Goal: Transaction & Acquisition: Purchase product/service

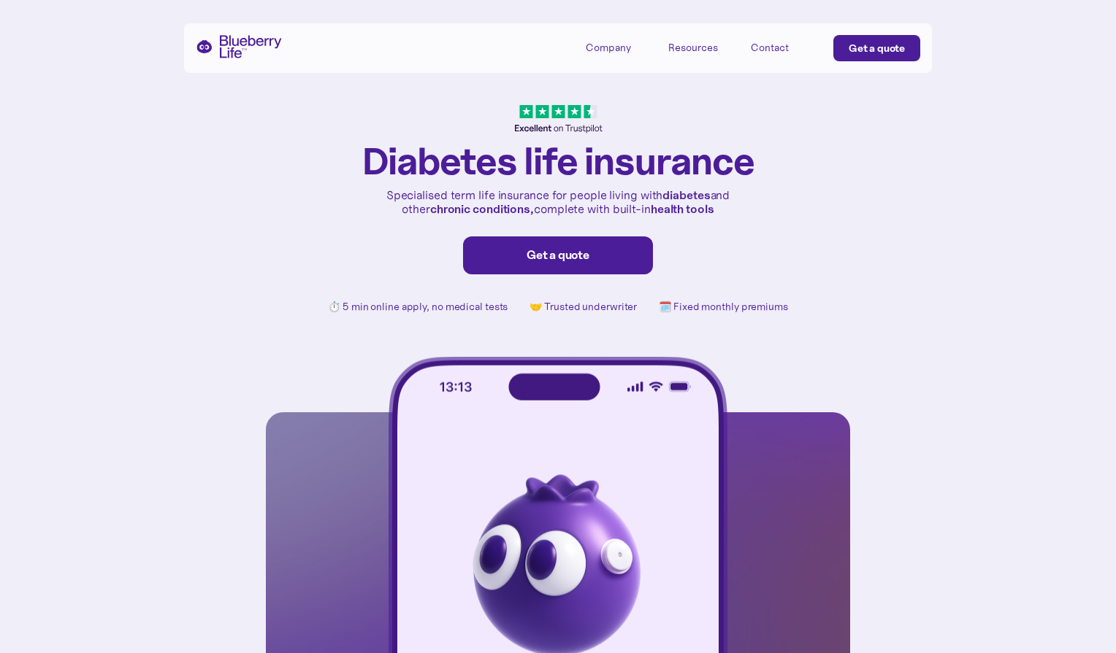
click at [545, 256] on div "Get a quote" at bounding box center [557, 255] width 159 height 15
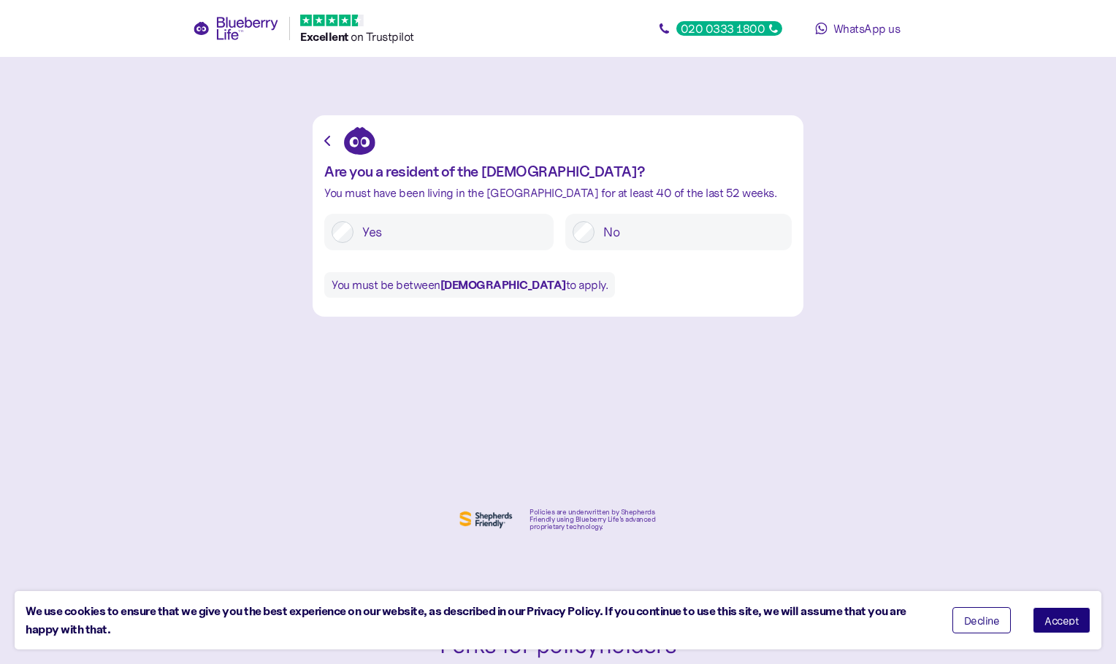
click at [463, 229] on label "Yes" at bounding box center [449, 232] width 193 height 22
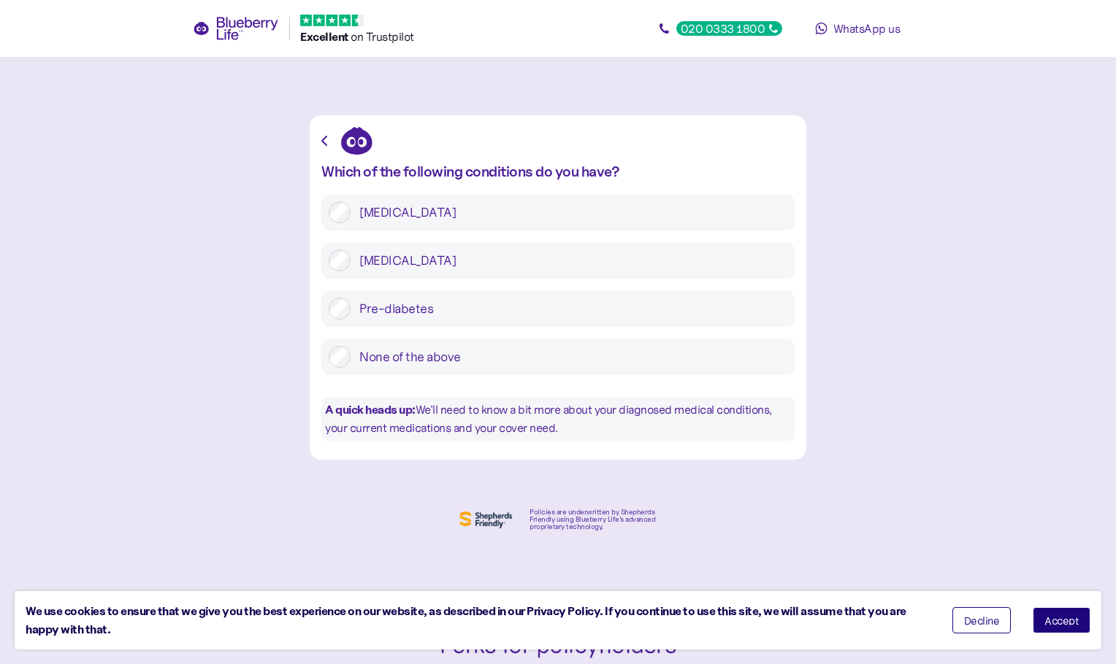
click at [428, 220] on label "Type 1 diabetes" at bounding box center [568, 212] width 437 height 22
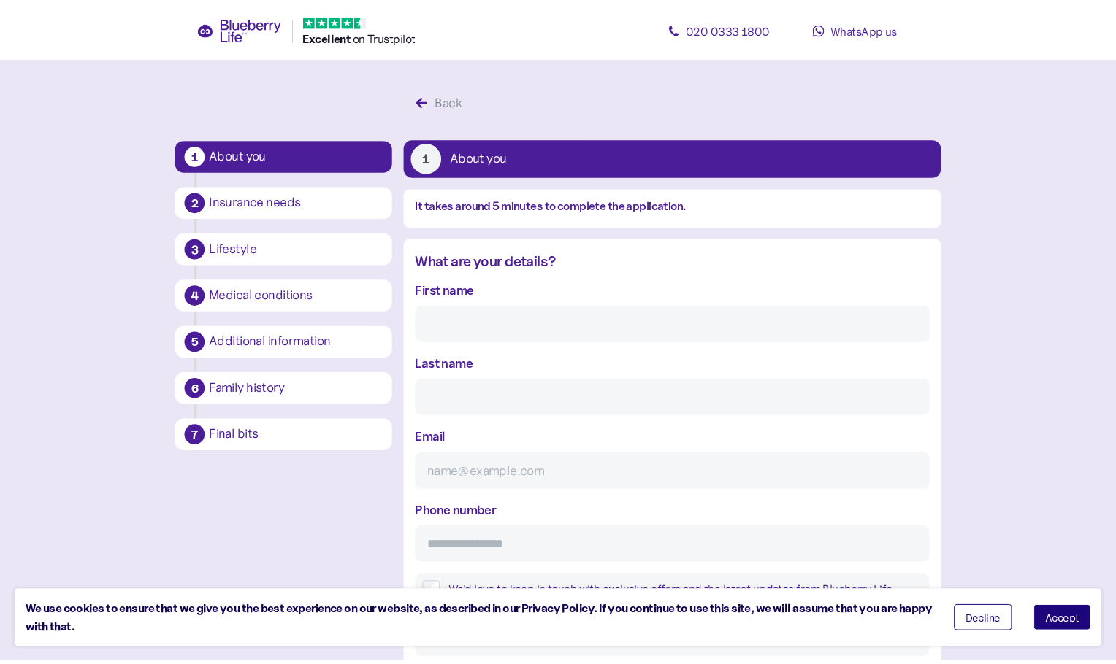
scroll to position [28, 0]
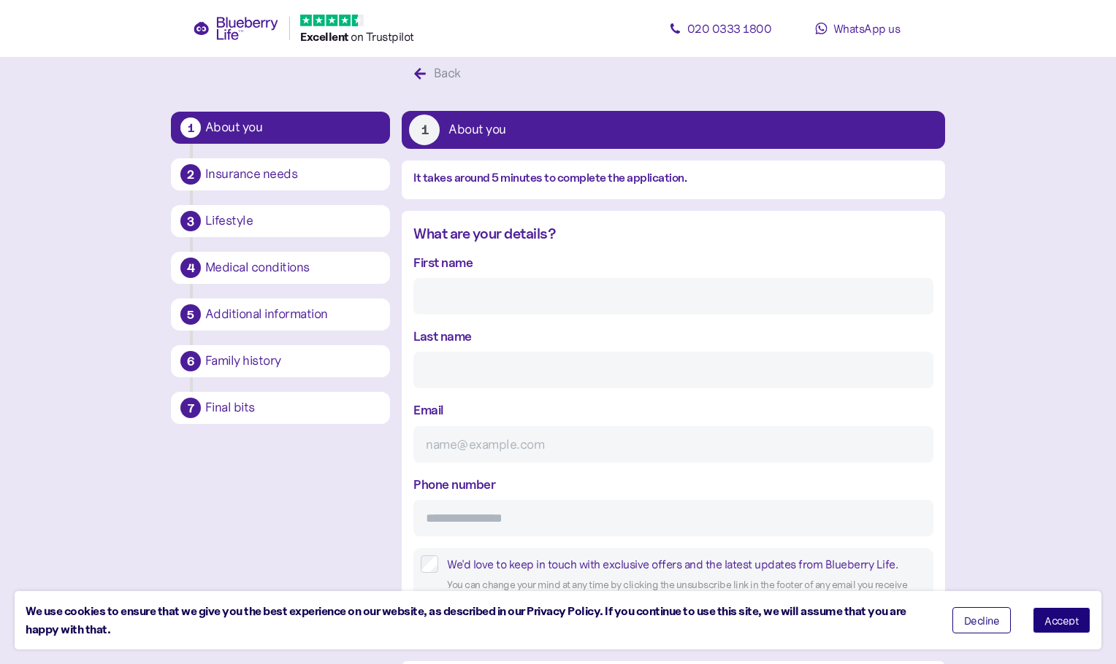
click at [548, 302] on input "First name" at bounding box center [672, 296] width 519 height 37
type input "whatta"
type input "knobber"
type input "whatta@knobber.com"
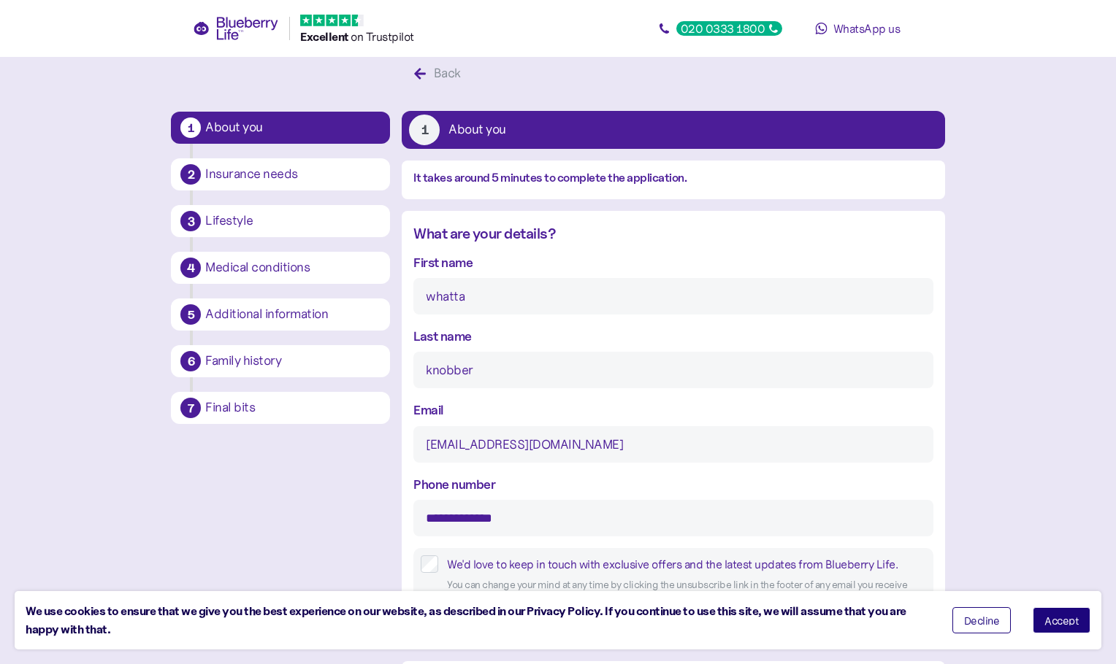
type input "**********"
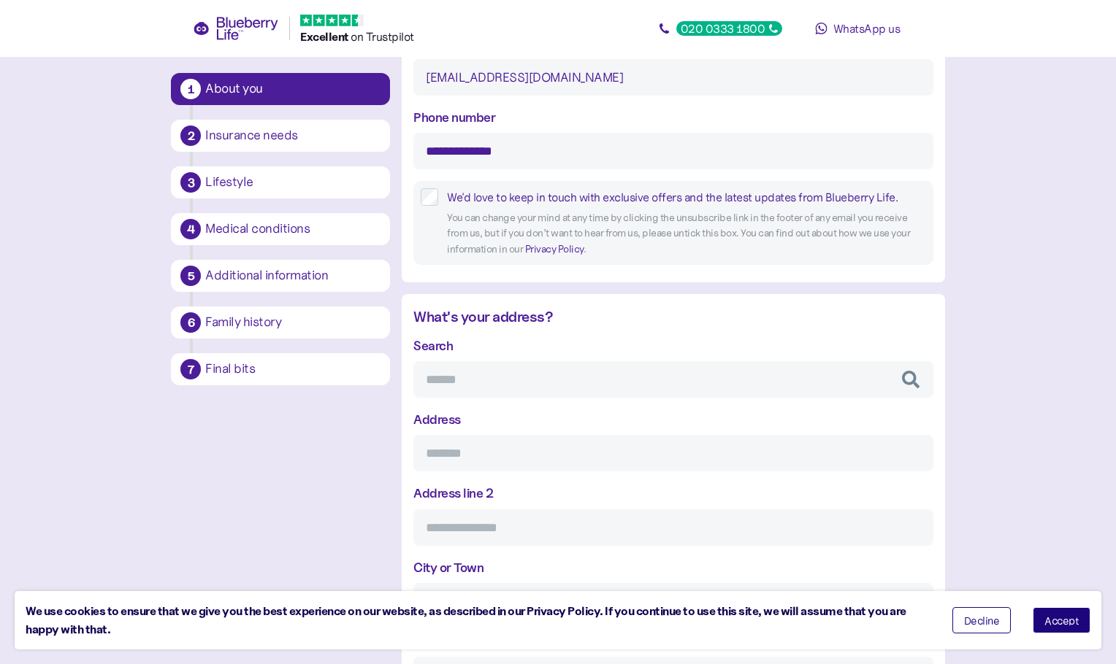
scroll to position [466, 0]
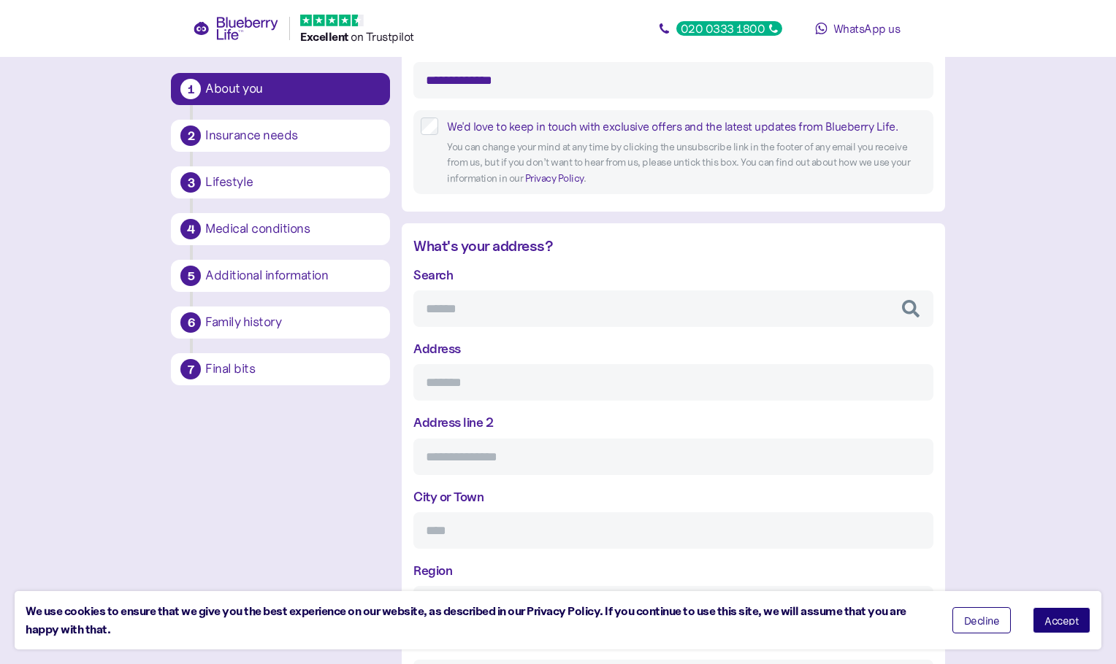
click at [482, 312] on input "Search" at bounding box center [672, 309] width 519 height 37
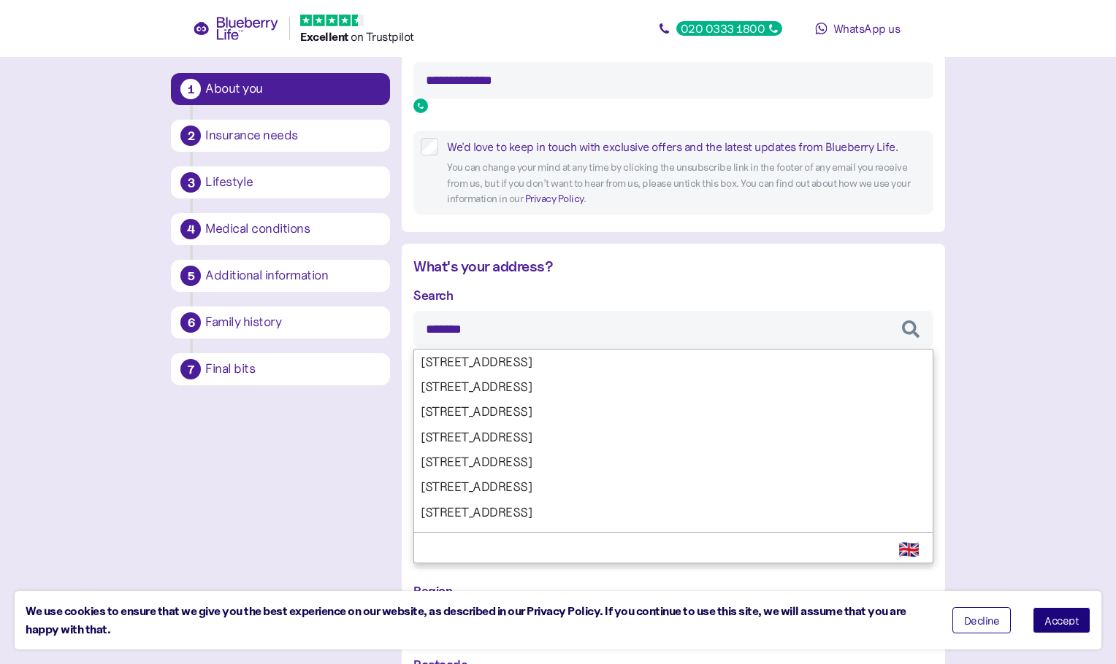
click at [430, 329] on input "*******" at bounding box center [672, 329] width 519 height 37
type input "********"
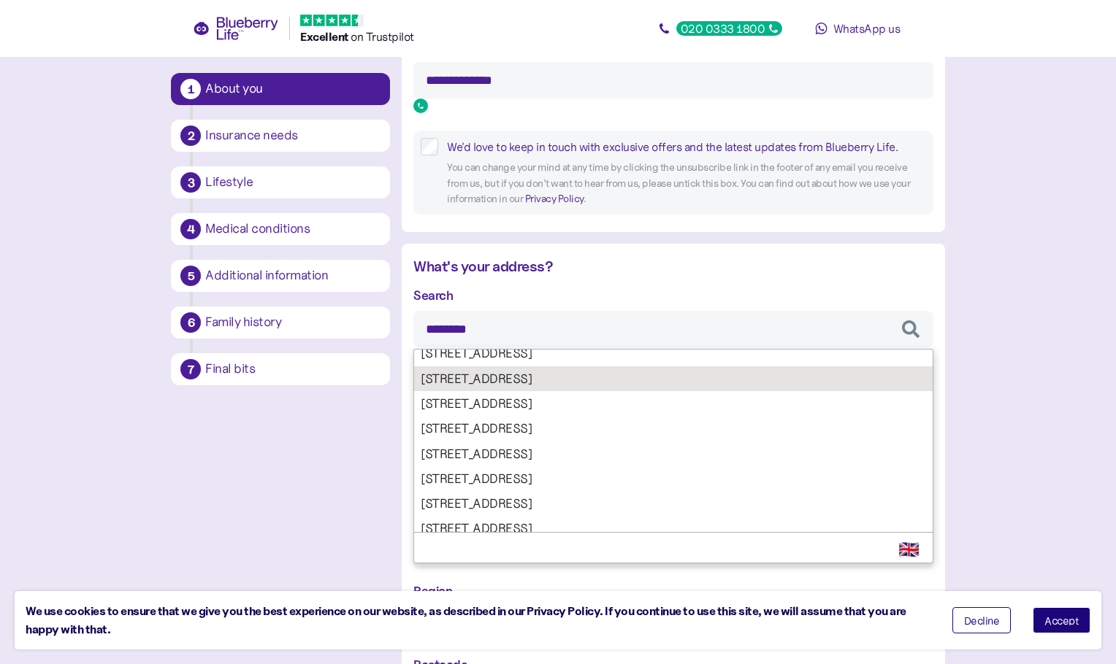
scroll to position [118, 0]
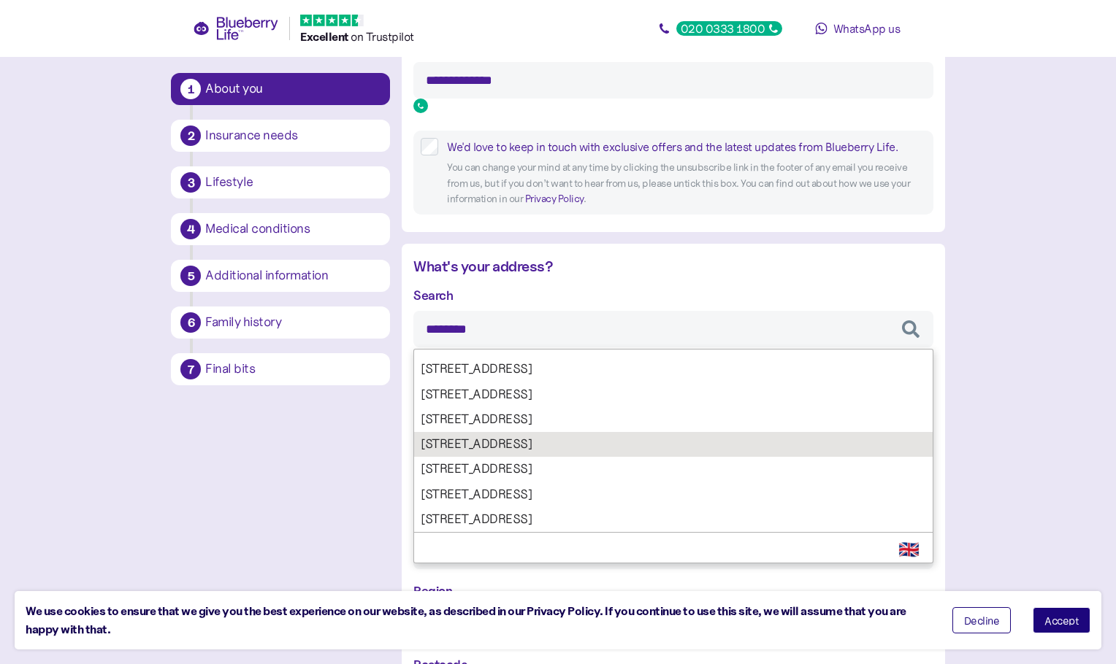
type input "**********"
type input "*****"
type input "******"
type input "********"
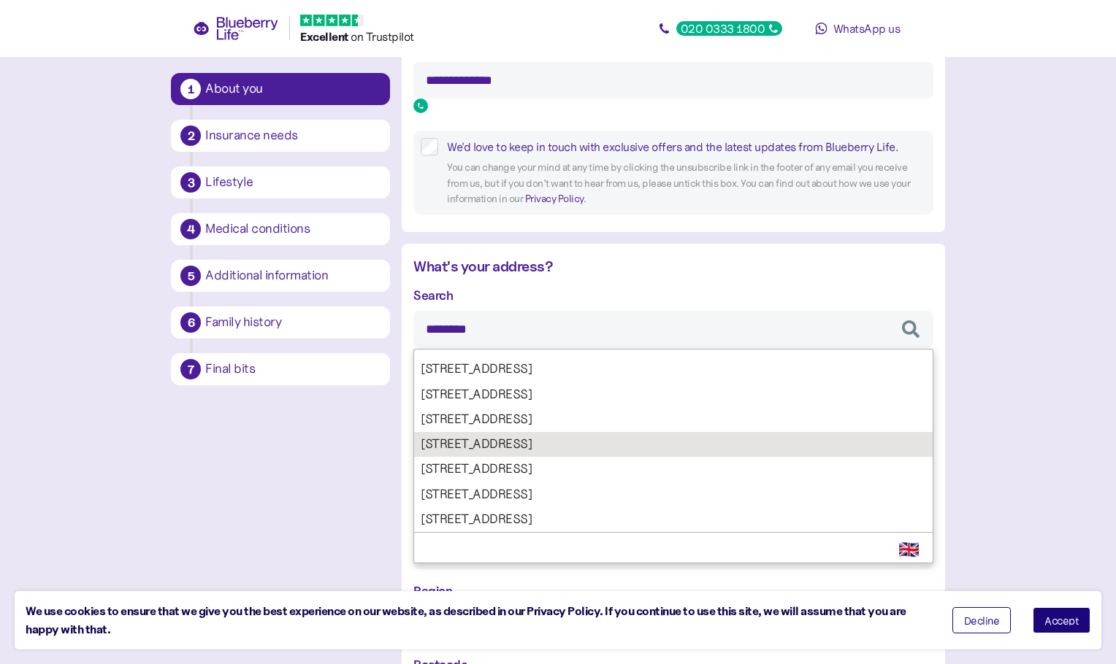
click at [528, 446] on div "**********" at bounding box center [672, 501] width 519 height 432
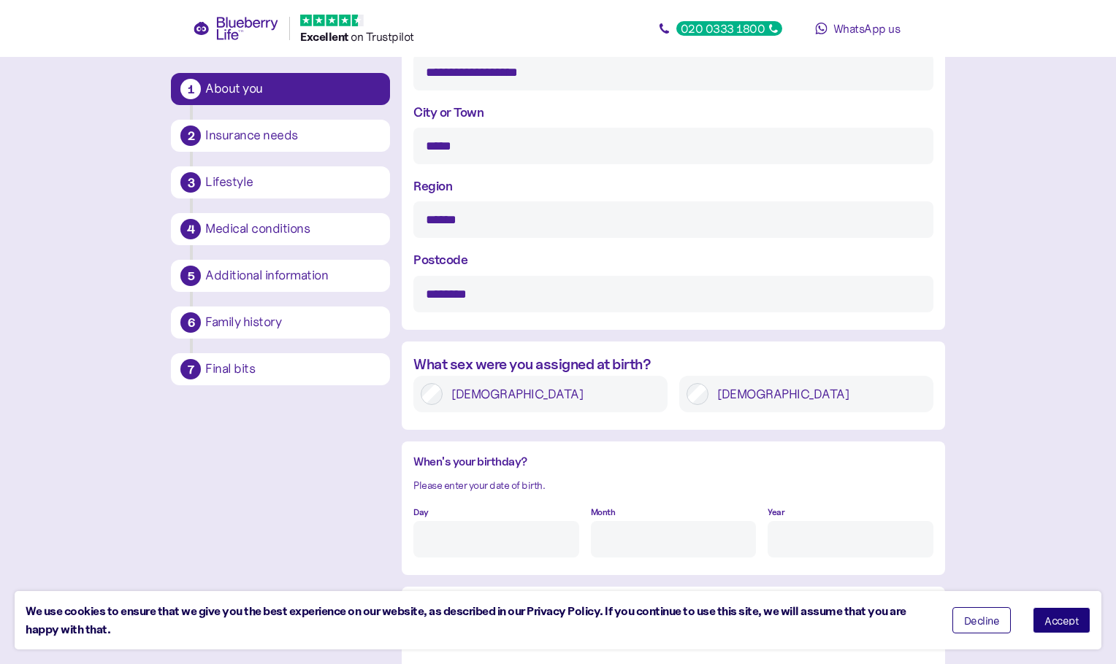
scroll to position [904, 0]
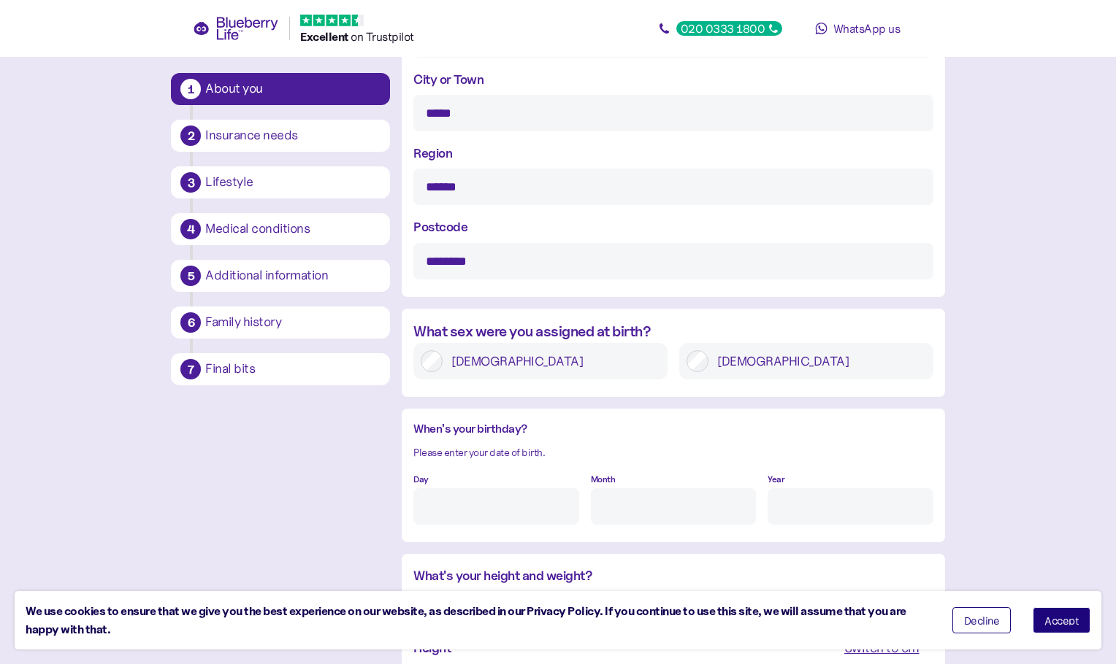
type input "********"
click at [745, 350] on label "Male" at bounding box center [817, 361] width 218 height 22
click at [510, 510] on input "Day" at bounding box center [495, 506] width 165 height 37
type input "14"
type input "7"
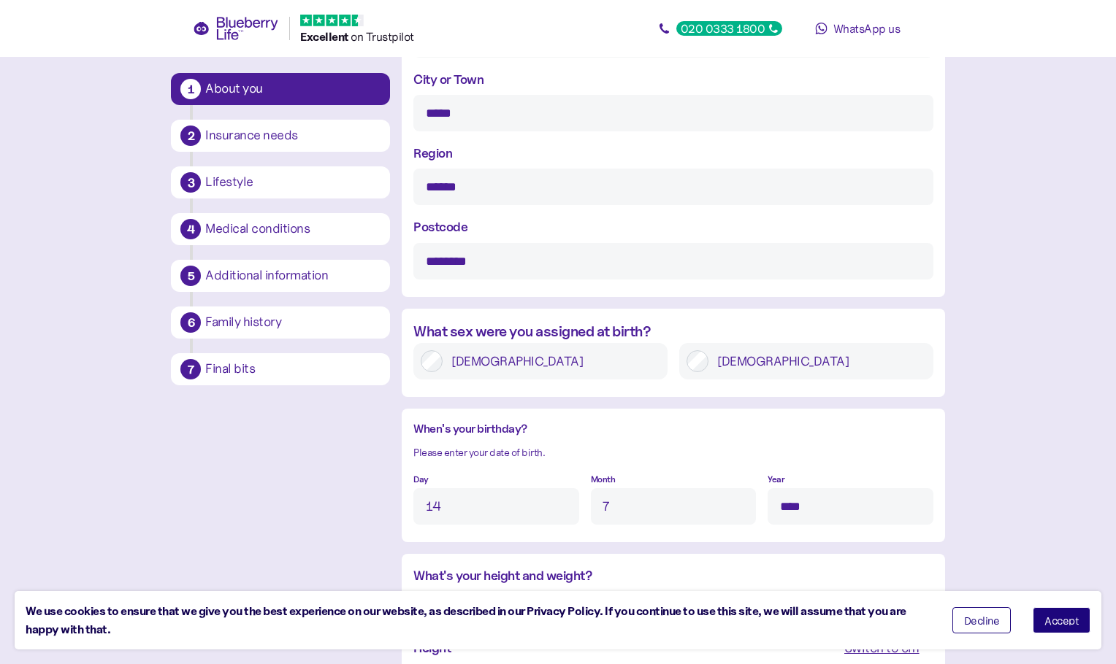
type input "****"
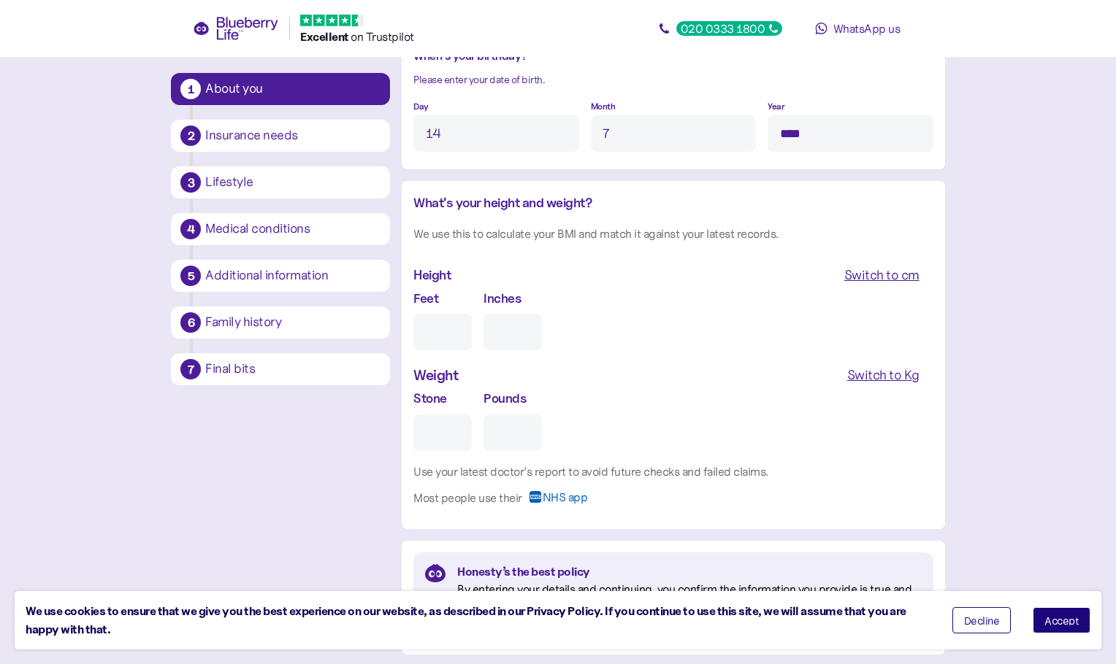
type input "5"
type input "0"
type input "5"
type input "11"
type input "1"
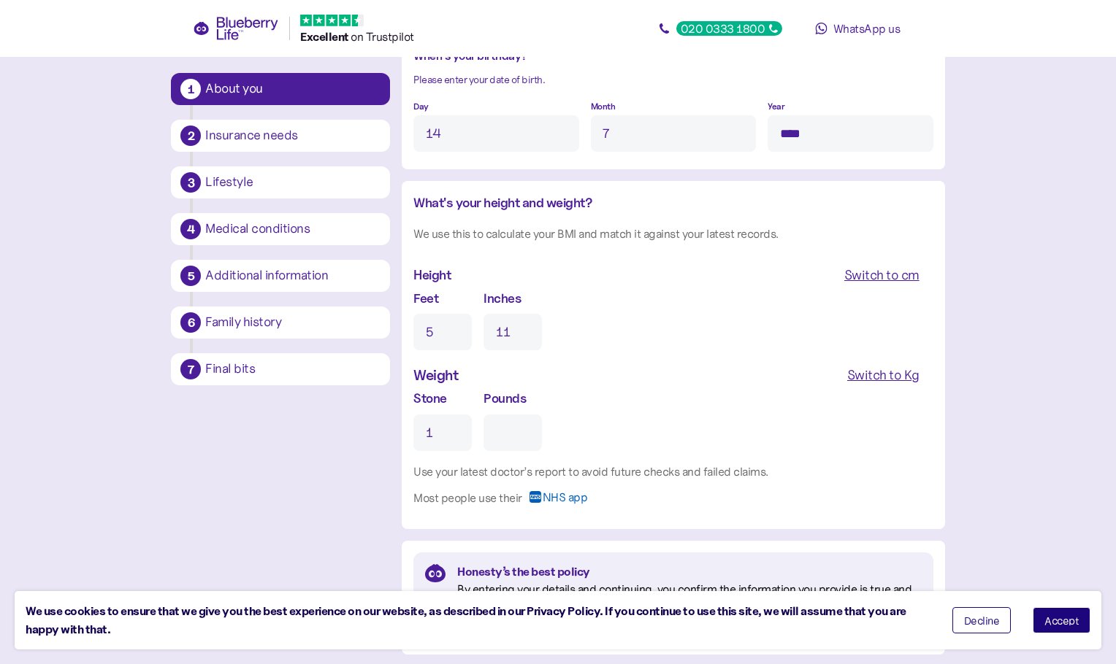
type input "0"
type input "12"
type input "5"
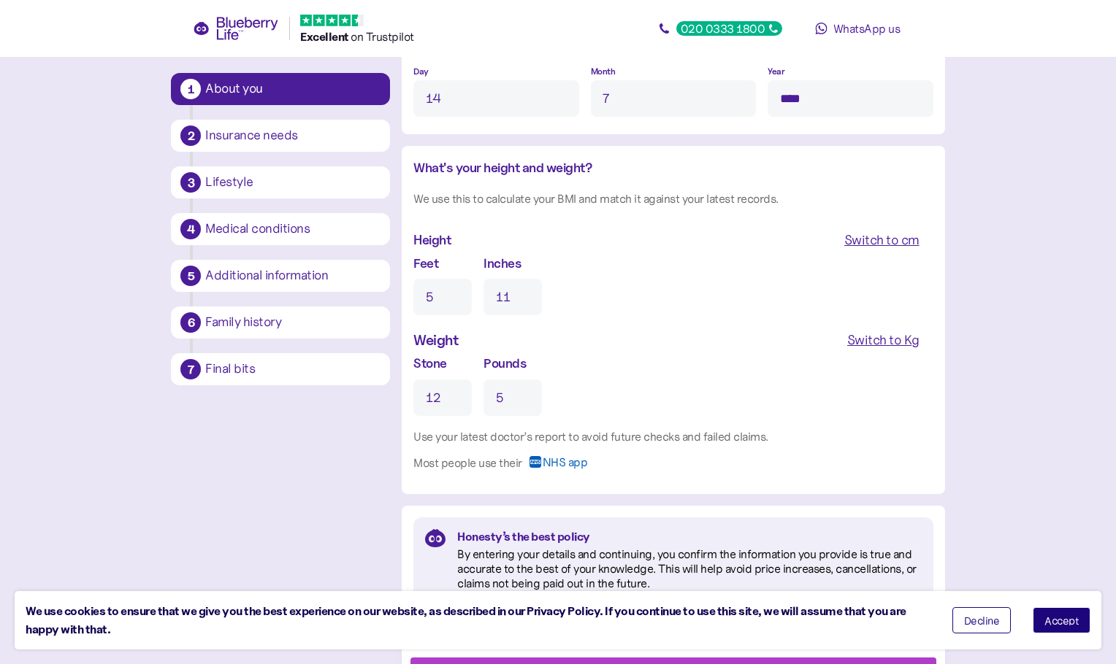
click at [1054, 618] on span "Accept" at bounding box center [1061, 620] width 34 height 10
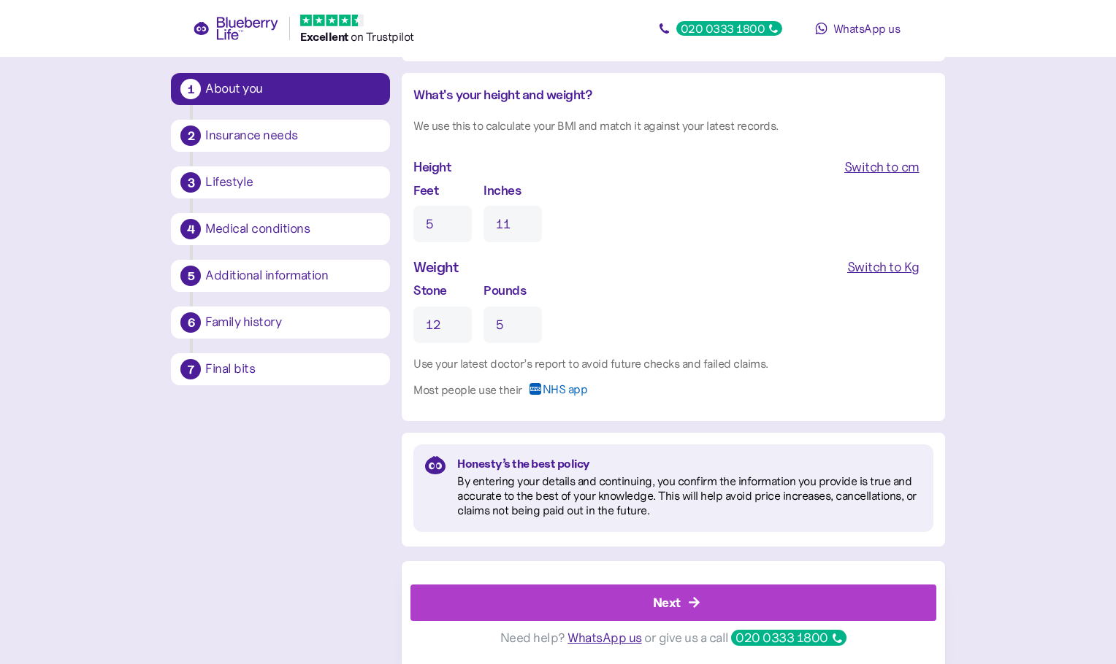
click at [761, 610] on div "Next" at bounding box center [676, 602] width 492 height 35
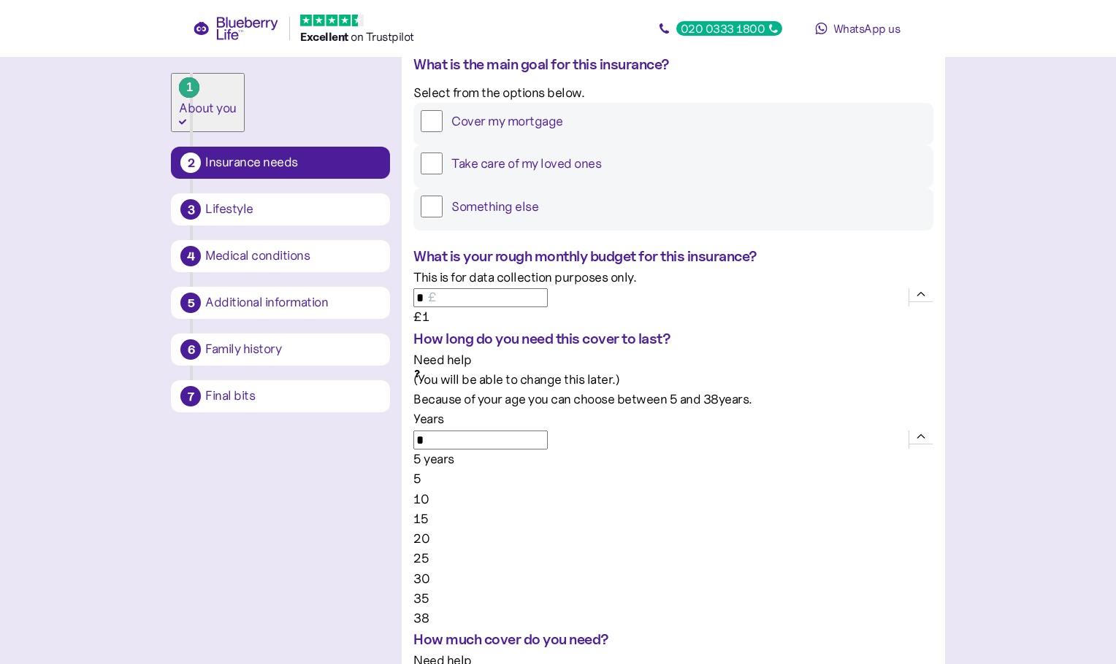
scroll to position [219, 0]
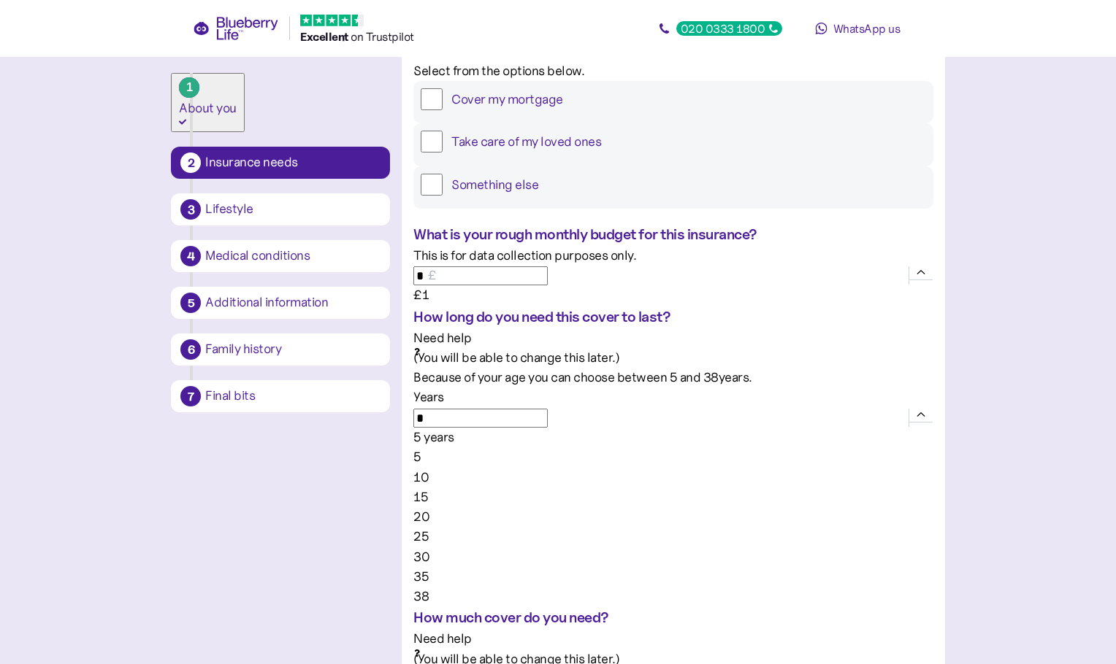
click at [546, 153] on label "Take care of my loved ones" at bounding box center [683, 142] width 483 height 22
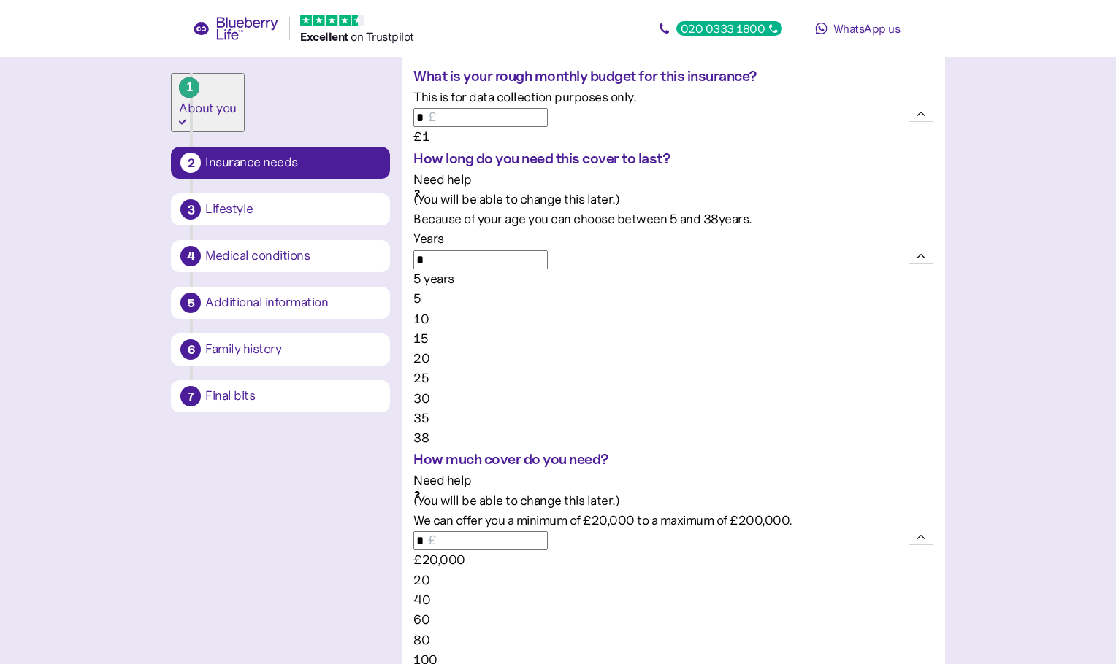
scroll to position [438, 0]
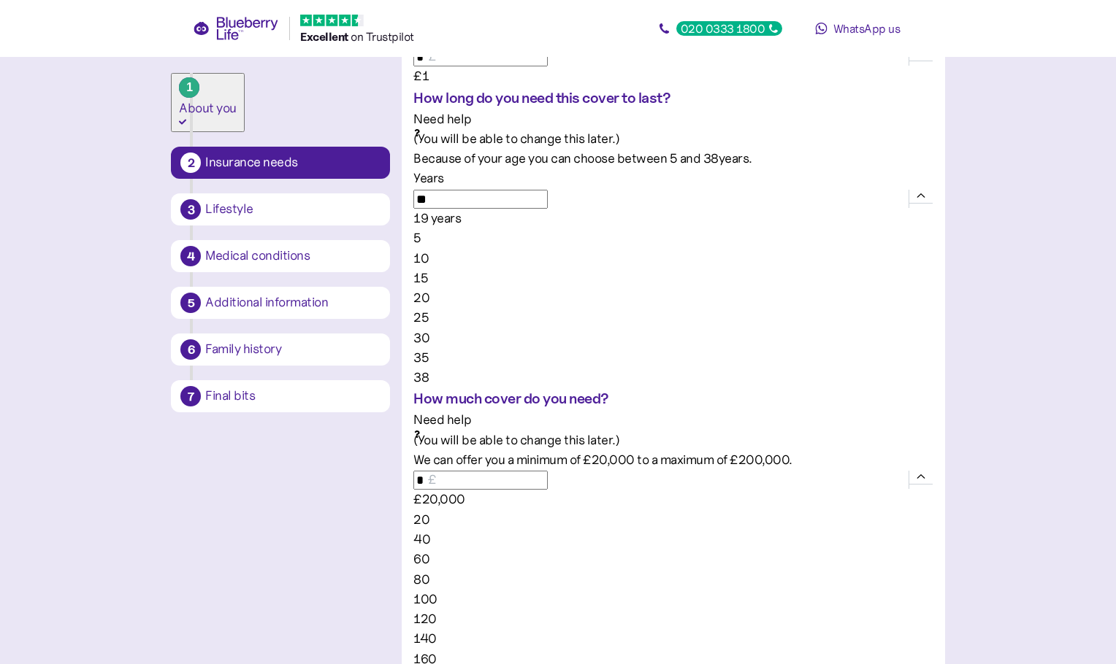
type input "**"
drag, startPoint x: 599, startPoint y: 195, endPoint x: 721, endPoint y: 203, distance: 121.5
click at [721, 209] on div "18 years" at bounding box center [672, 219] width 519 height 20
type input "*******"
drag, startPoint x: 604, startPoint y: 355, endPoint x: 1083, endPoint y: 385, distance: 479.8
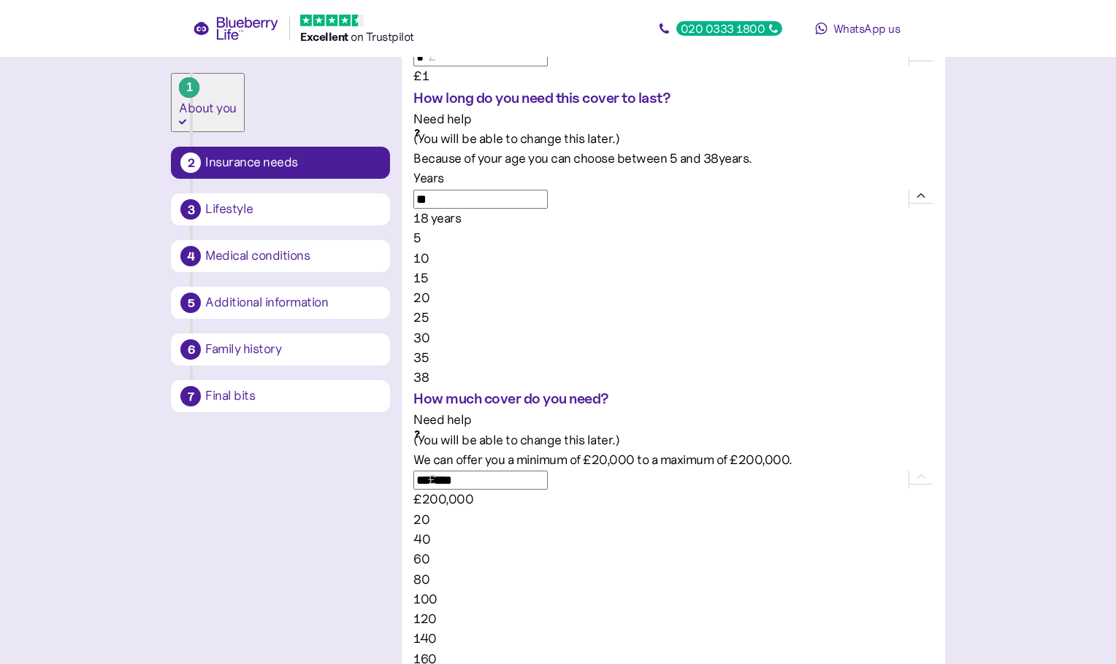
click at [1081, 384] on main "1 About you 2 Insurance needs 3 Lifestyle 4 Medical conditions 5 Additional inf…" at bounding box center [558, 334] width 1116 height 1545
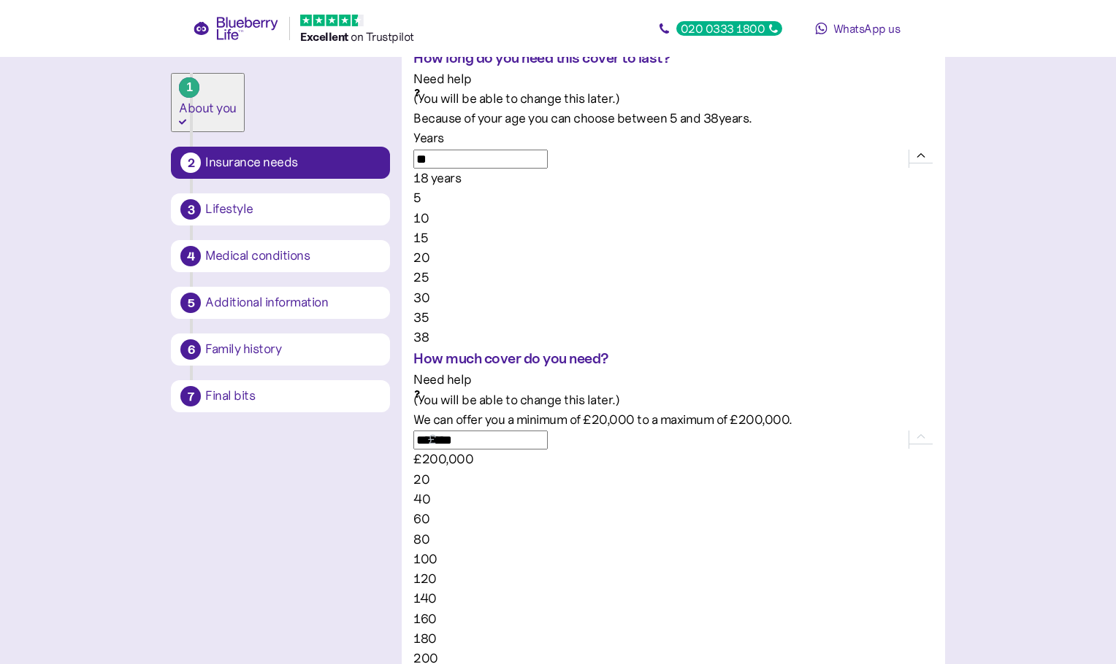
scroll to position [553, 0]
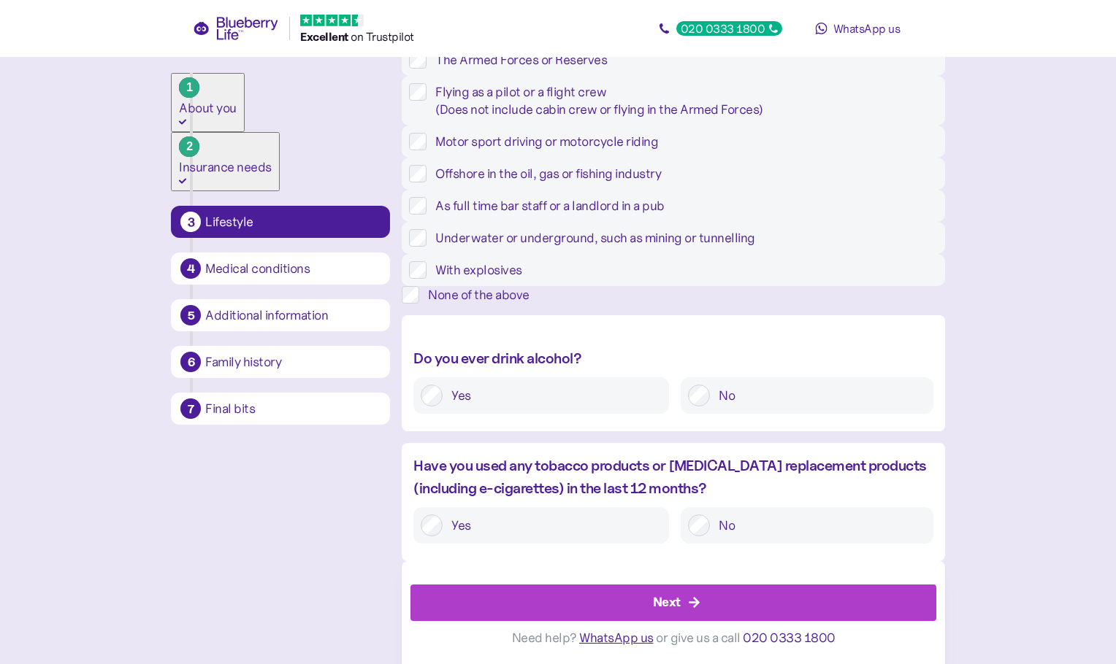
scroll to position [438, 0]
click at [504, 286] on div "None of the above" at bounding box center [686, 295] width 516 height 18
click at [721, 393] on label "No" at bounding box center [817, 396] width 215 height 22
click at [710, 525] on div at bounding box center [699, 526] width 22 height 22
click at [696, 598] on div "Next" at bounding box center [676, 602] width 492 height 35
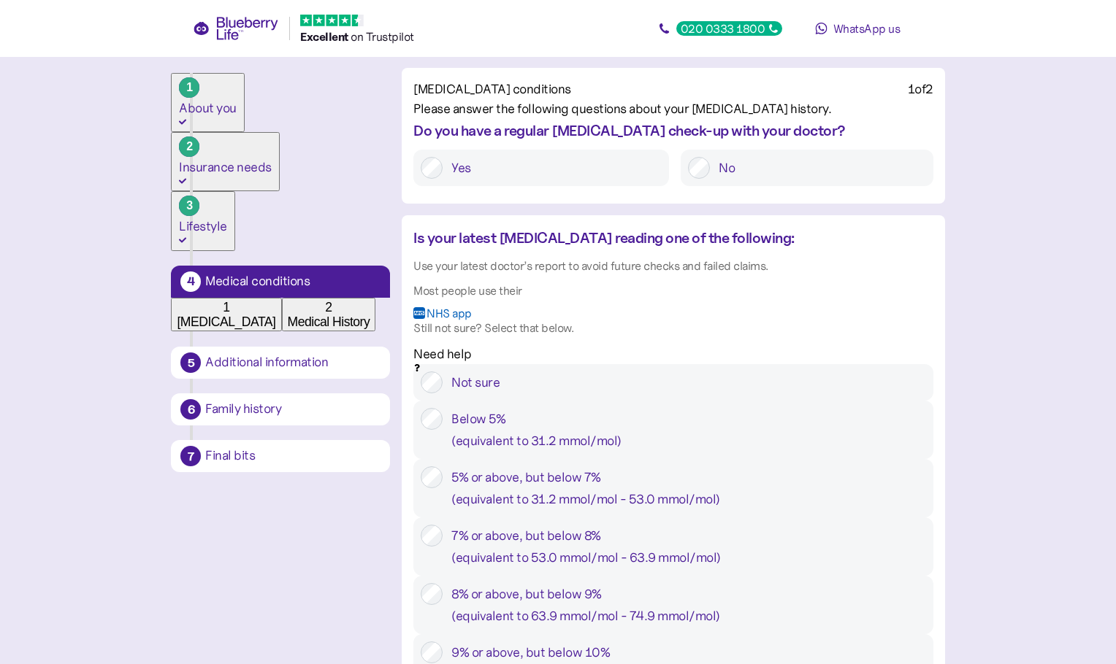
scroll to position [146, 0]
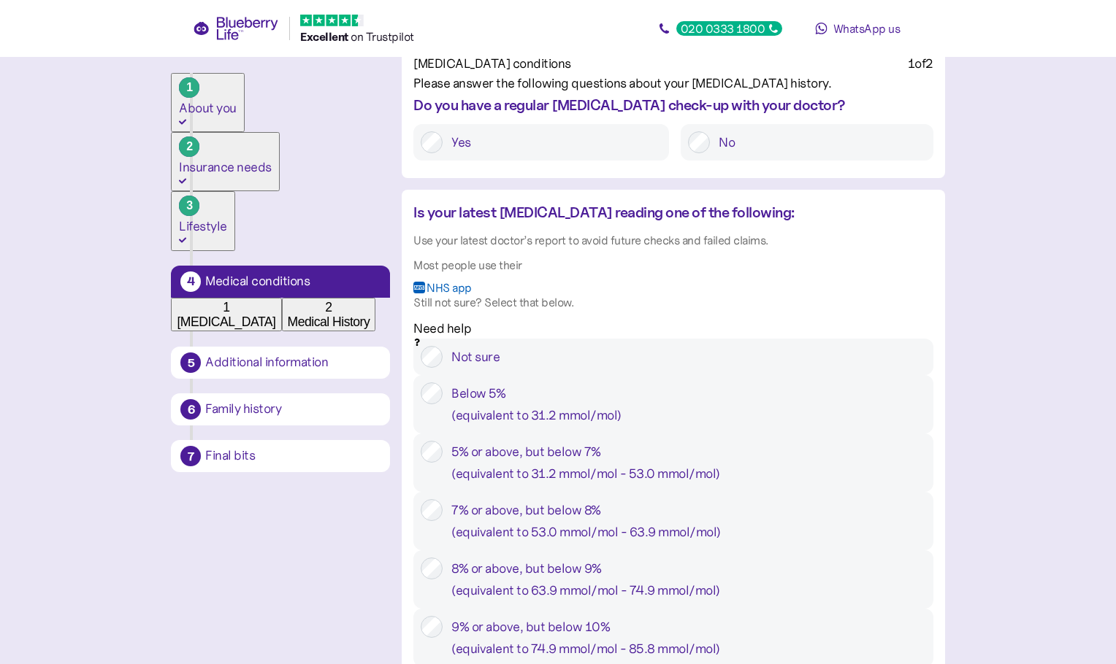
click at [556, 175] on div "Do you have a regular diabetes check-up with your doctor? Yes No" at bounding box center [673, 134] width 542 height 81
click at [550, 153] on label "Yes" at bounding box center [551, 142] width 219 height 22
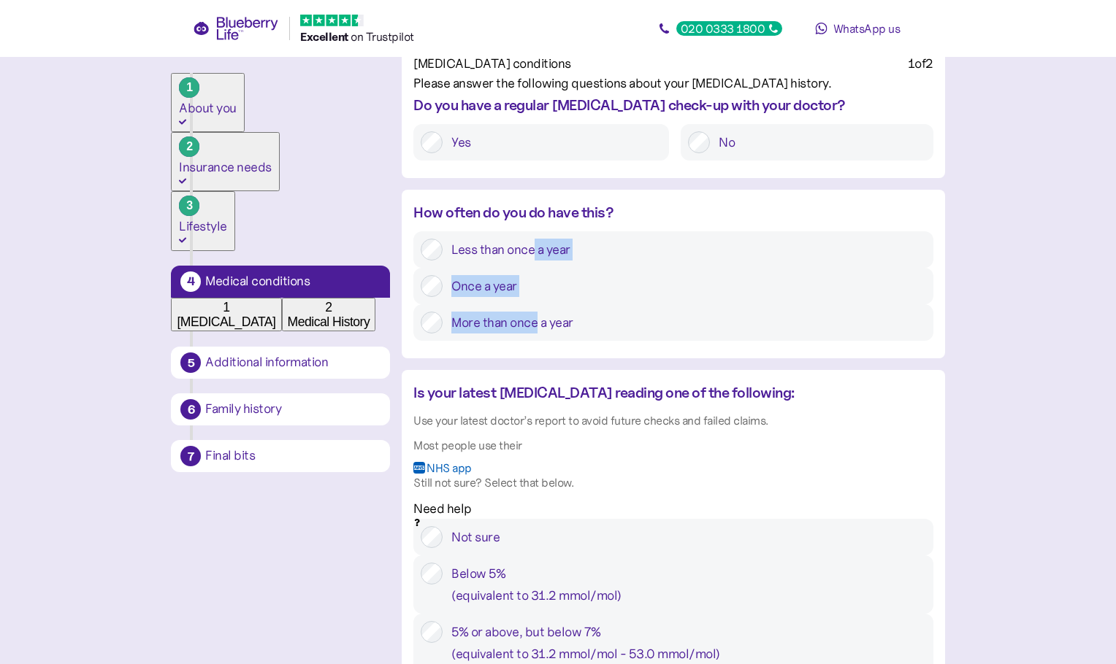
drag, startPoint x: 535, startPoint y: 302, endPoint x: 534, endPoint y: 405, distance: 103.7
click at [534, 341] on div "Less than once a year Once a year More than once a year" at bounding box center [672, 286] width 519 height 110
click at [534, 334] on label "More than once a year" at bounding box center [683, 323] width 483 height 22
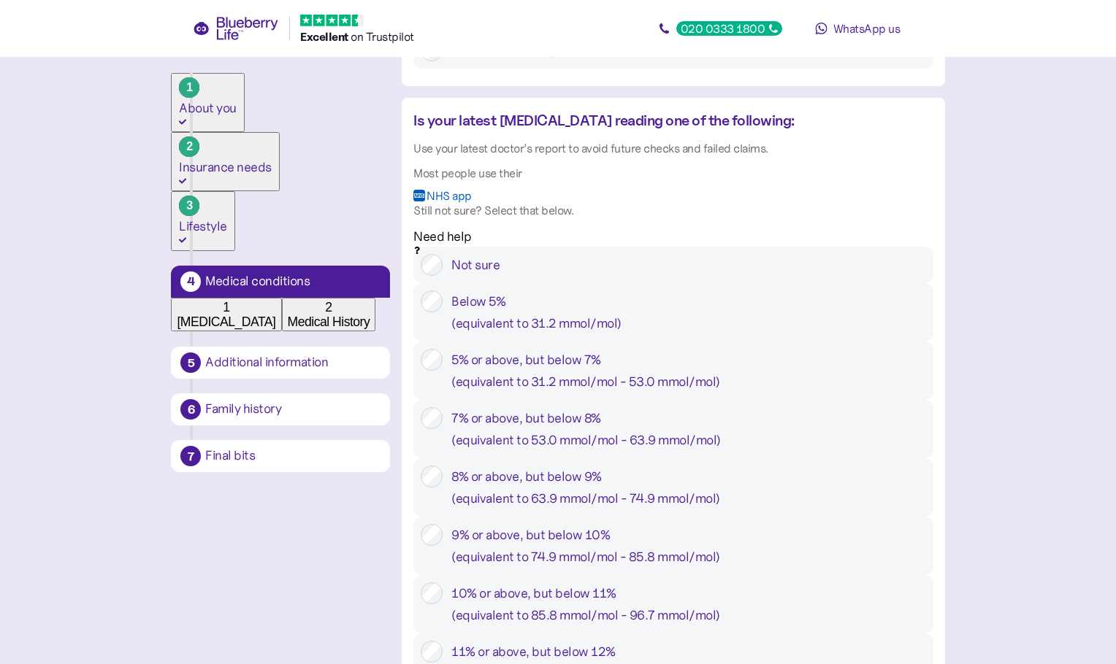
scroll to position [438, 0]
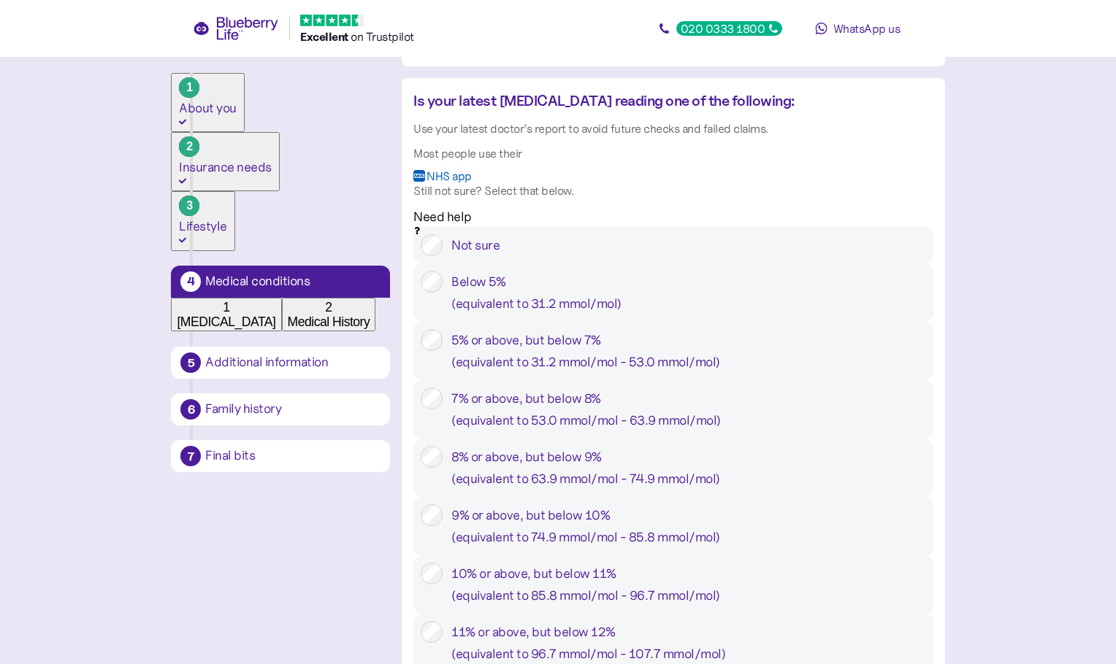
click at [598, 431] on div "7% or above, but below 8% ( equivalent to 53.0 mmol/mol - 63.9 mmol/mol )" at bounding box center [688, 410] width 474 height 44
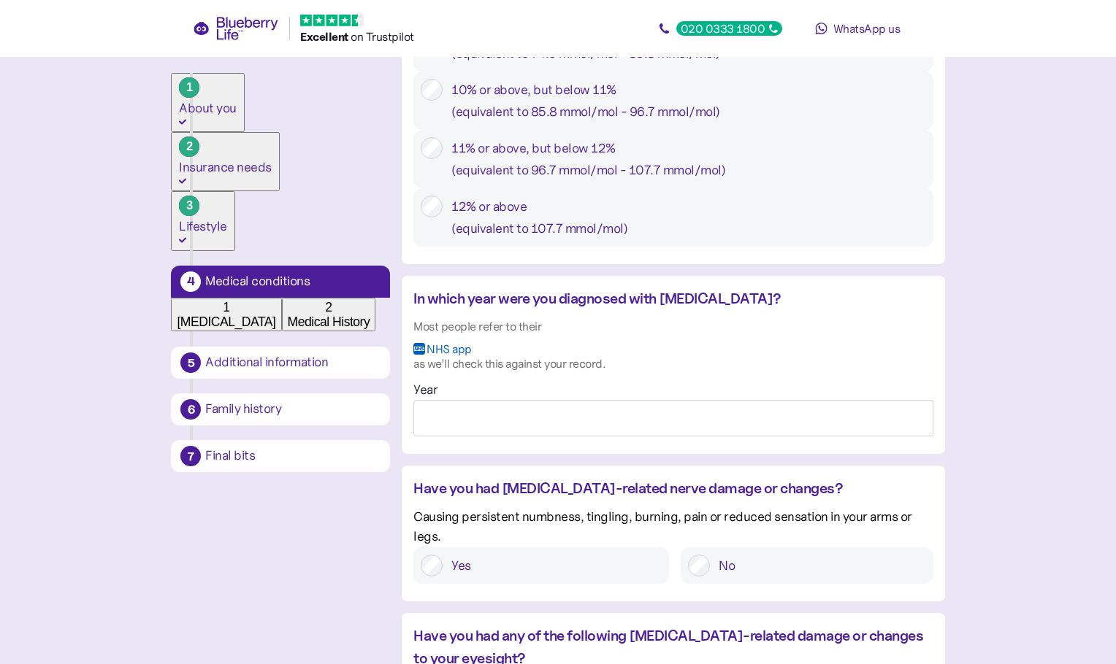
scroll to position [949, 0]
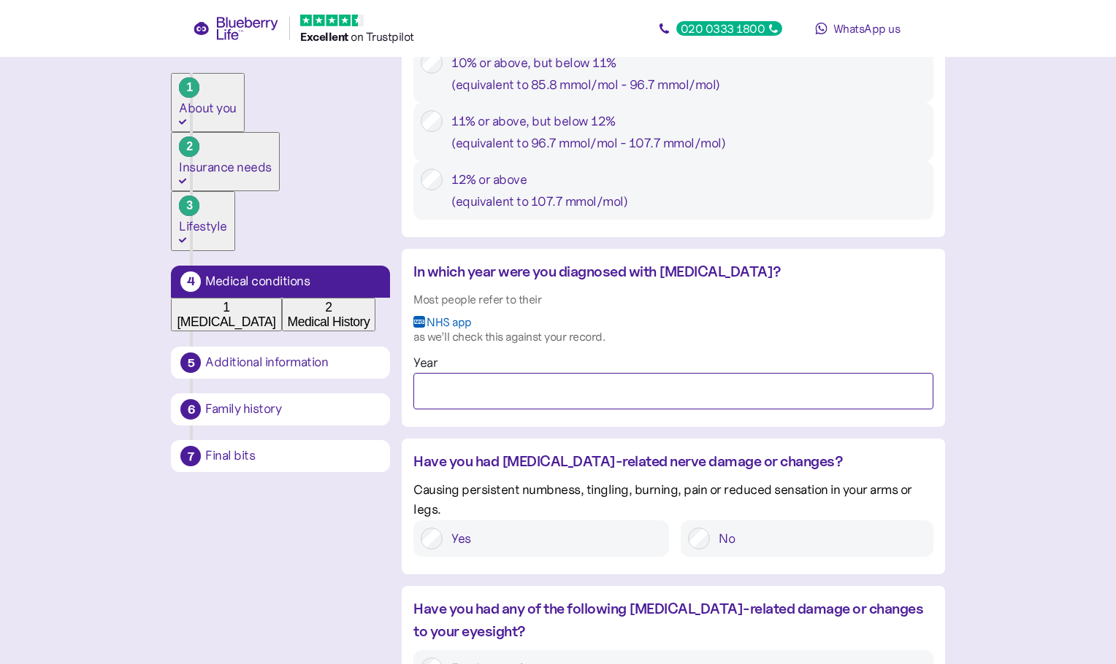
click at [631, 410] on input "Year" at bounding box center [672, 391] width 519 height 37
type input "****"
click at [612, 424] on div "In which year were you diagnosed with diabetes? Most people refer to their NHS …" at bounding box center [673, 343] width 542 height 164
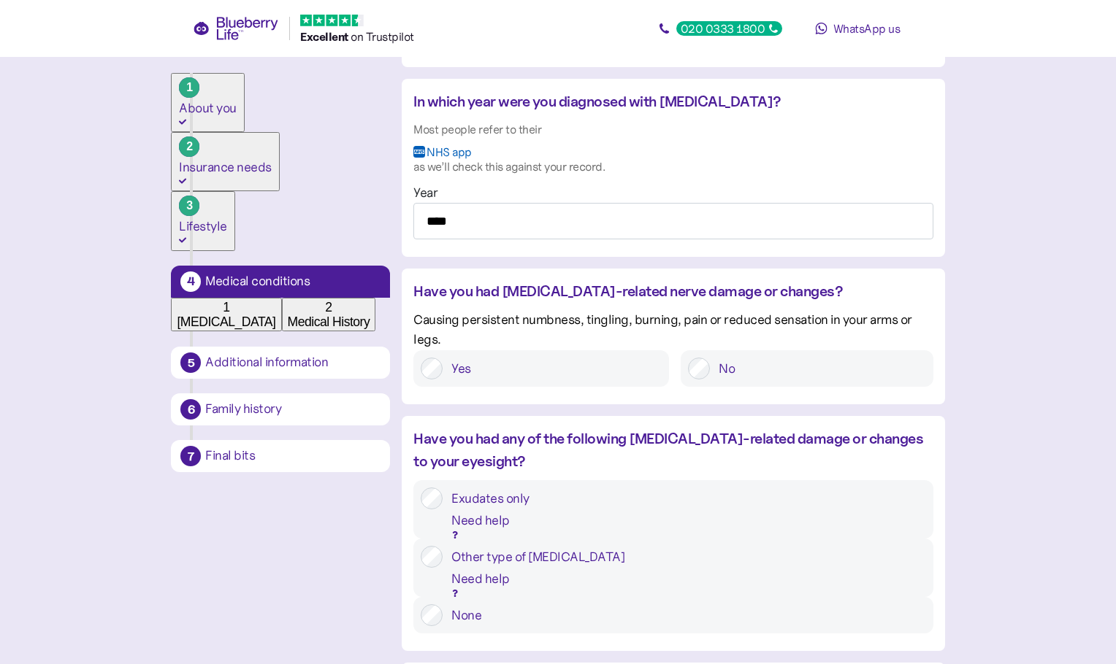
scroll to position [1168, 0]
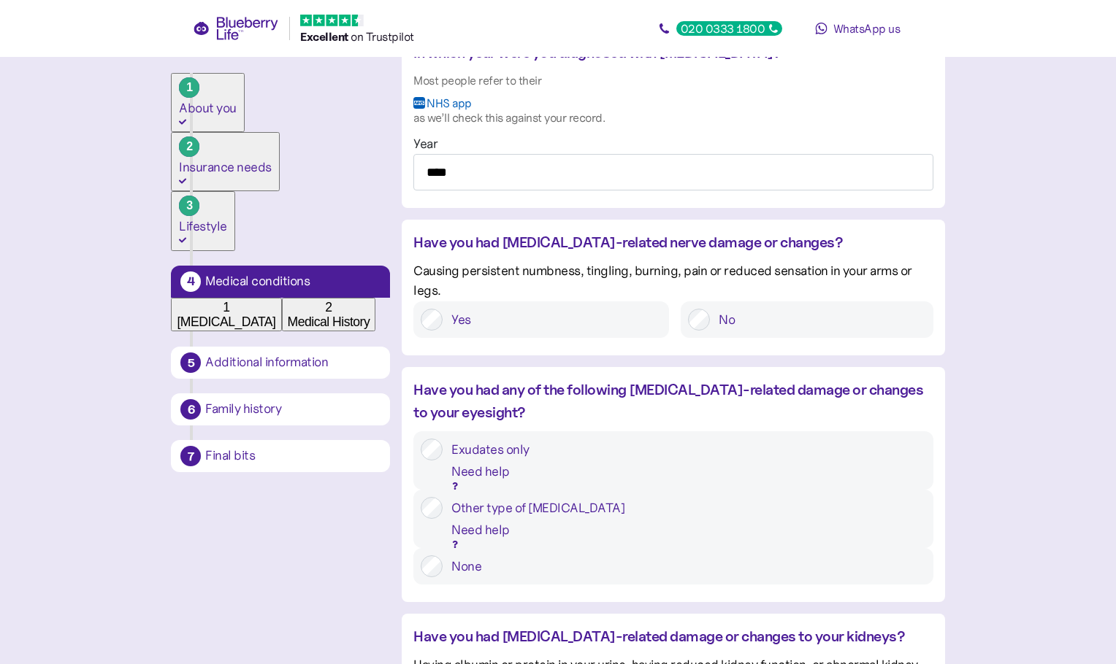
click at [735, 331] on label "No" at bounding box center [817, 320] width 215 height 22
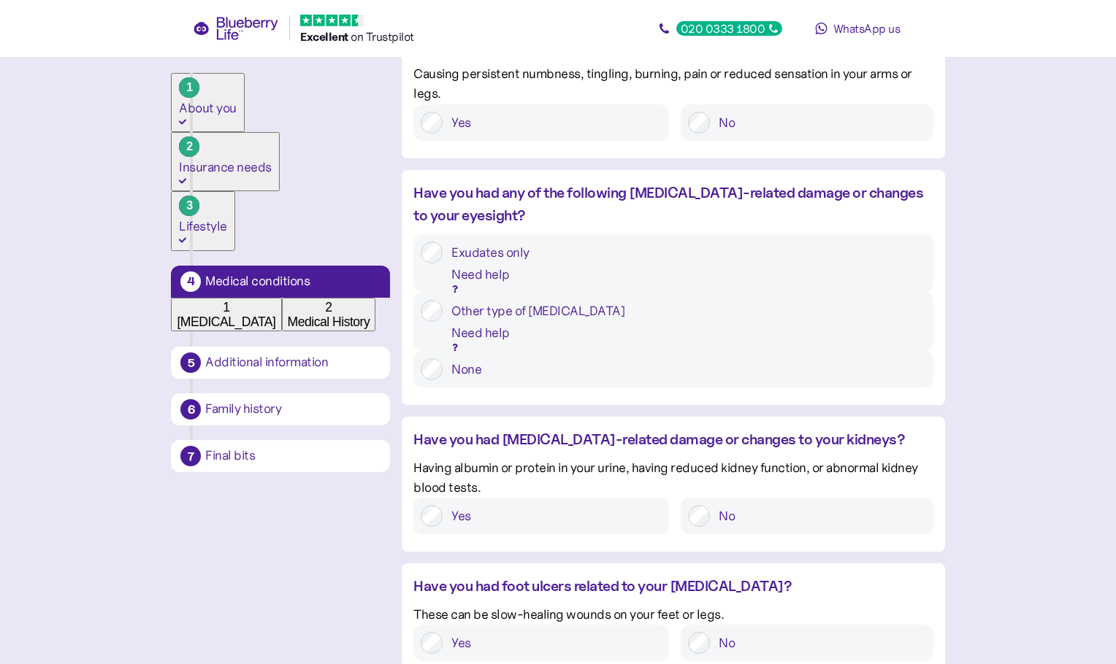
scroll to position [1387, 0]
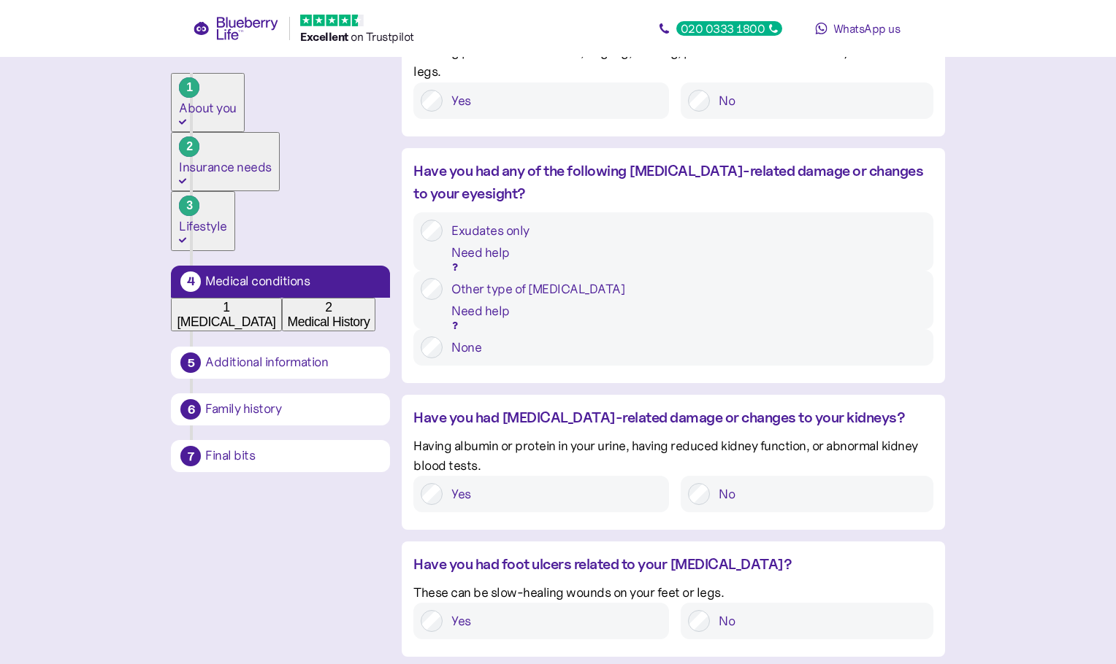
click at [507, 300] on div "Other type of retinopathy" at bounding box center [688, 289] width 474 height 22
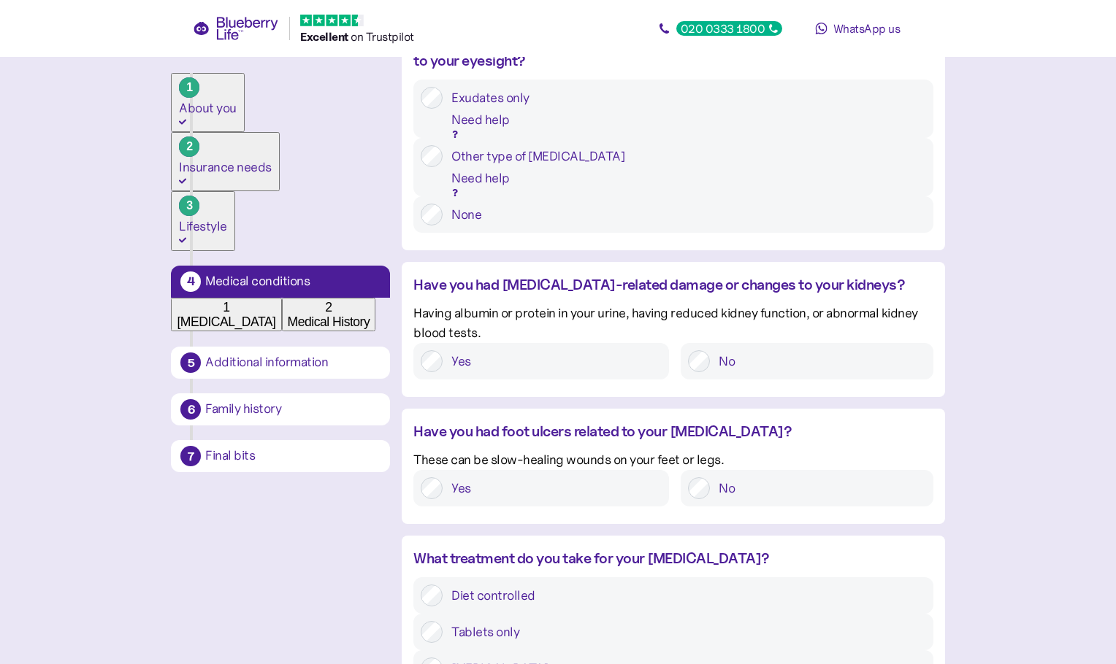
scroll to position [1533, 0]
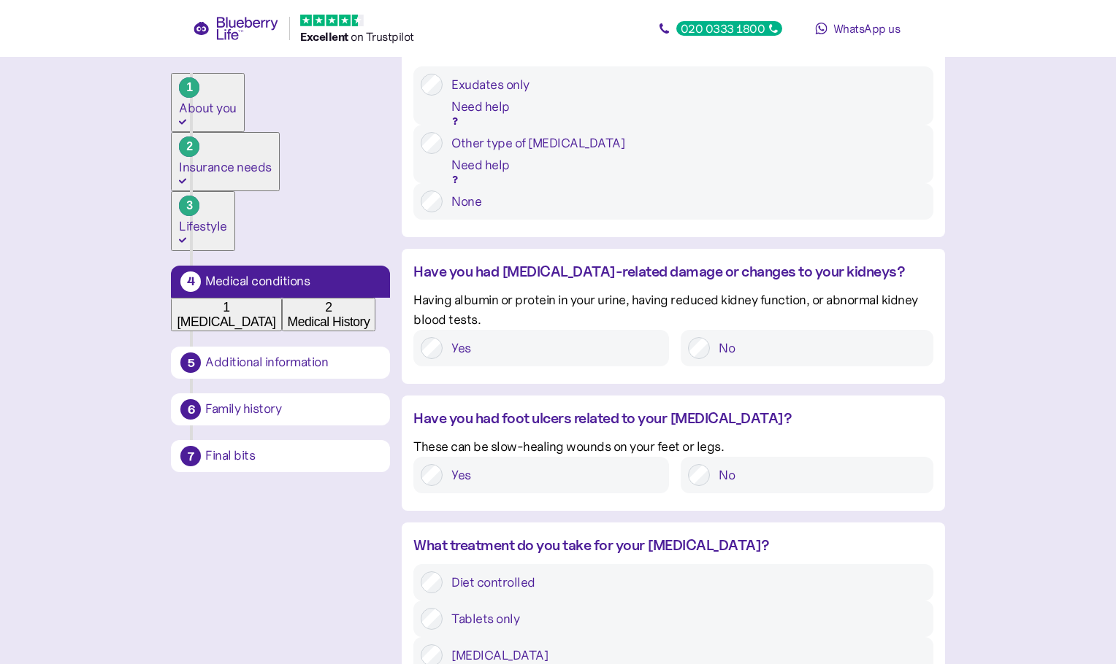
click at [751, 342] on label "No" at bounding box center [817, 348] width 215 height 22
click at [748, 474] on label "No" at bounding box center [817, 475] width 215 height 22
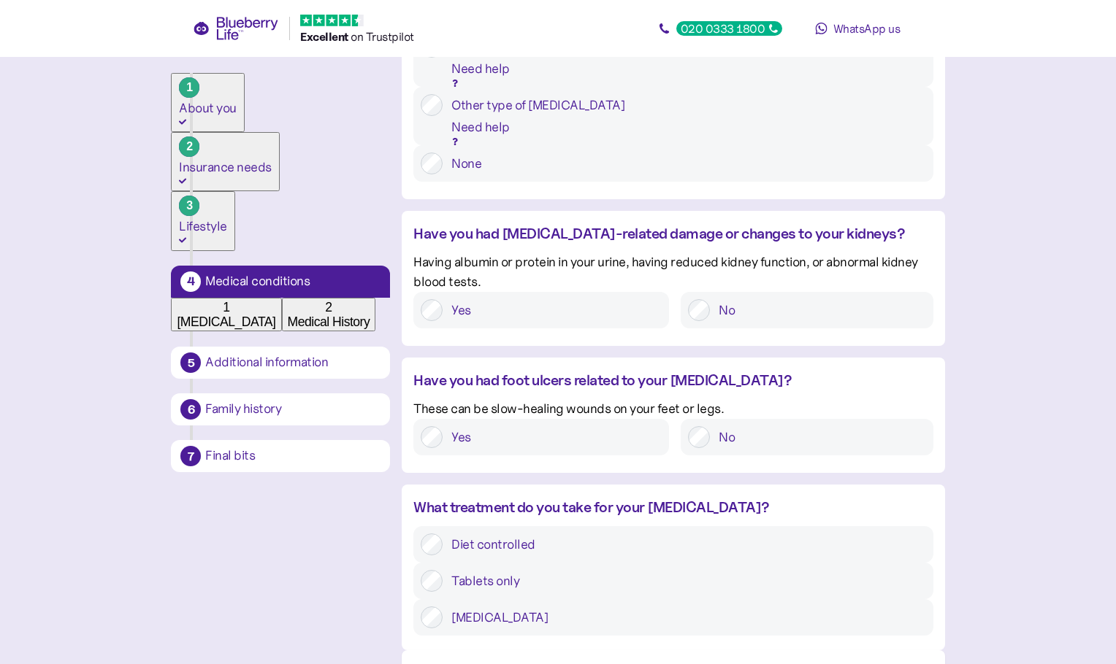
scroll to position [1602, 0]
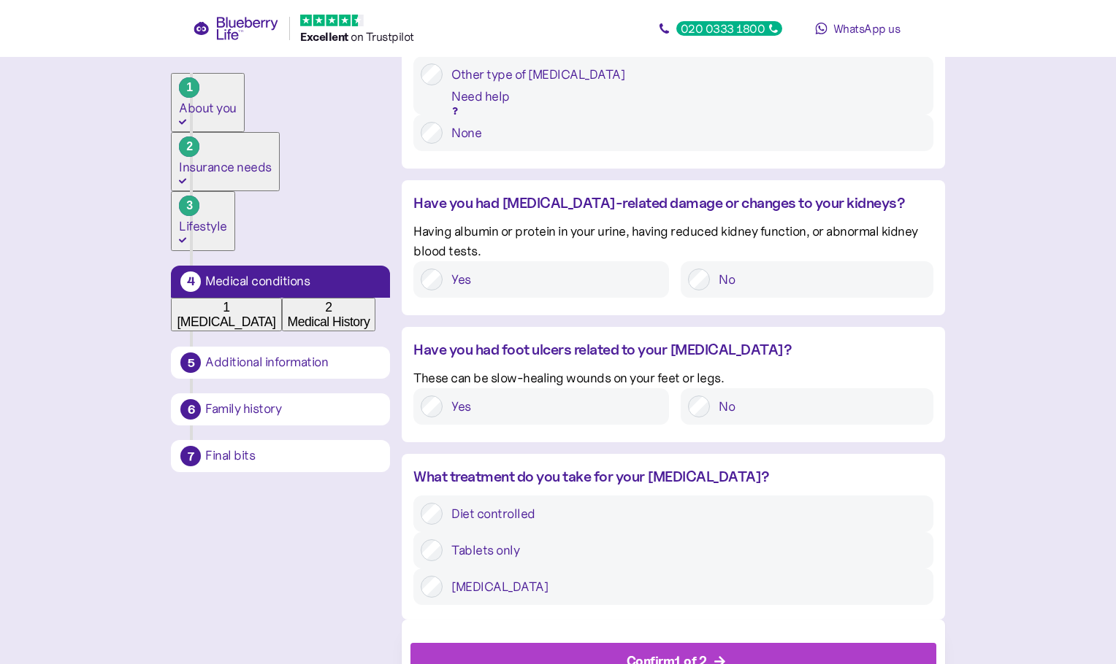
click at [836, 576] on label "Insulin" at bounding box center [683, 587] width 483 height 22
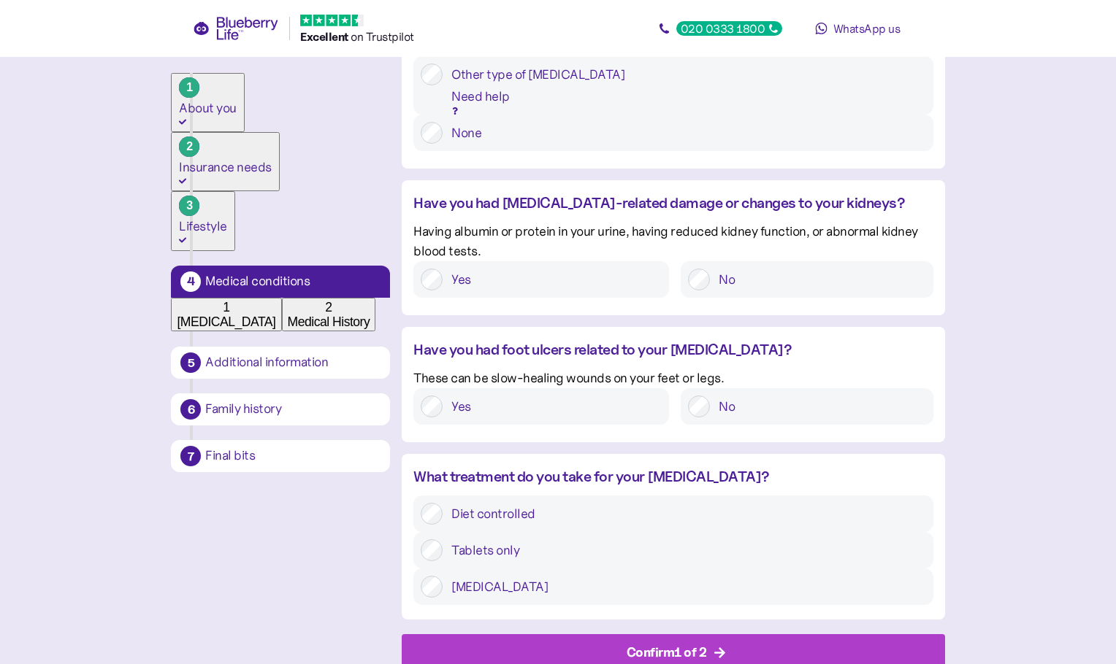
click at [721, 635] on div "Confirm 1 of 2" at bounding box center [676, 652] width 510 height 35
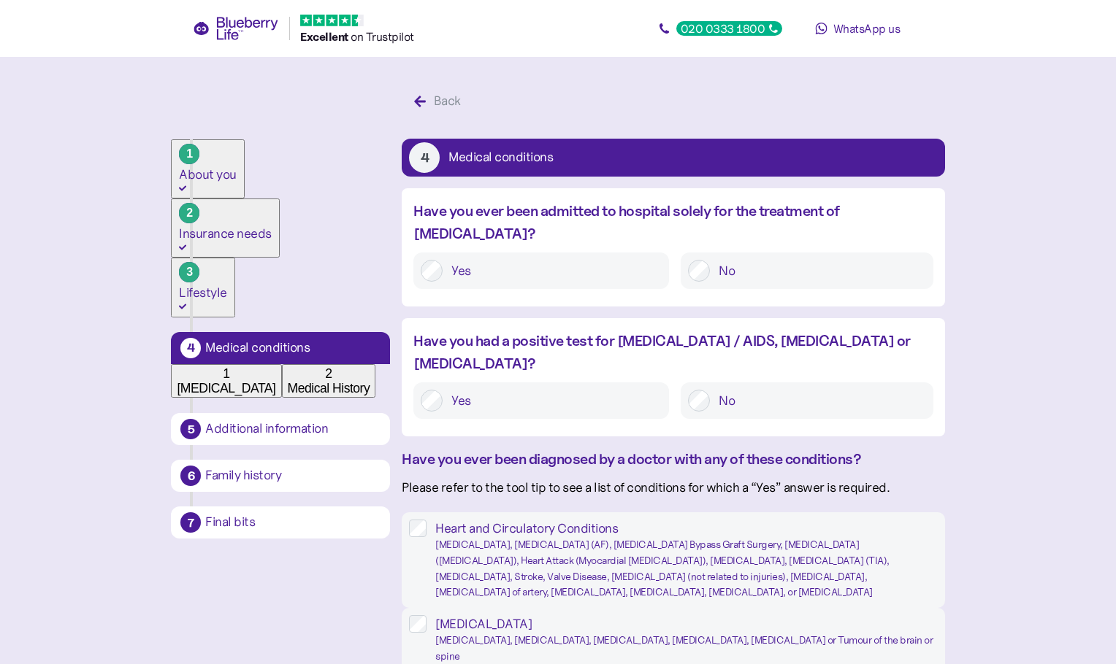
click at [758, 260] on label "No" at bounding box center [817, 271] width 215 height 22
click at [729, 390] on label "No" at bounding box center [817, 401] width 215 height 22
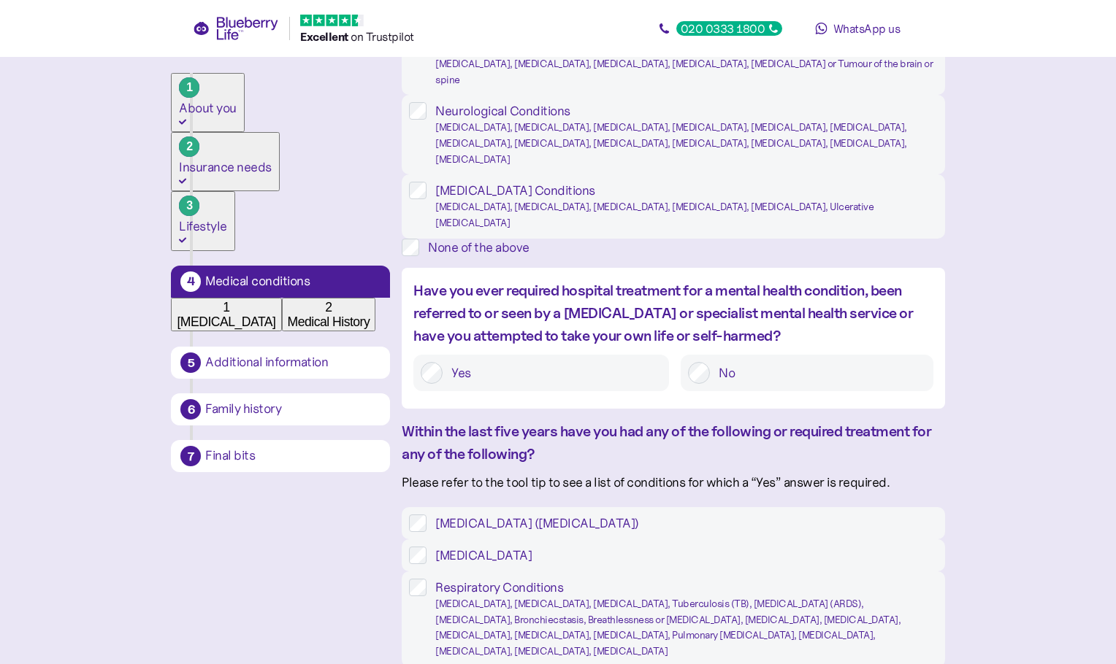
scroll to position [584, 0]
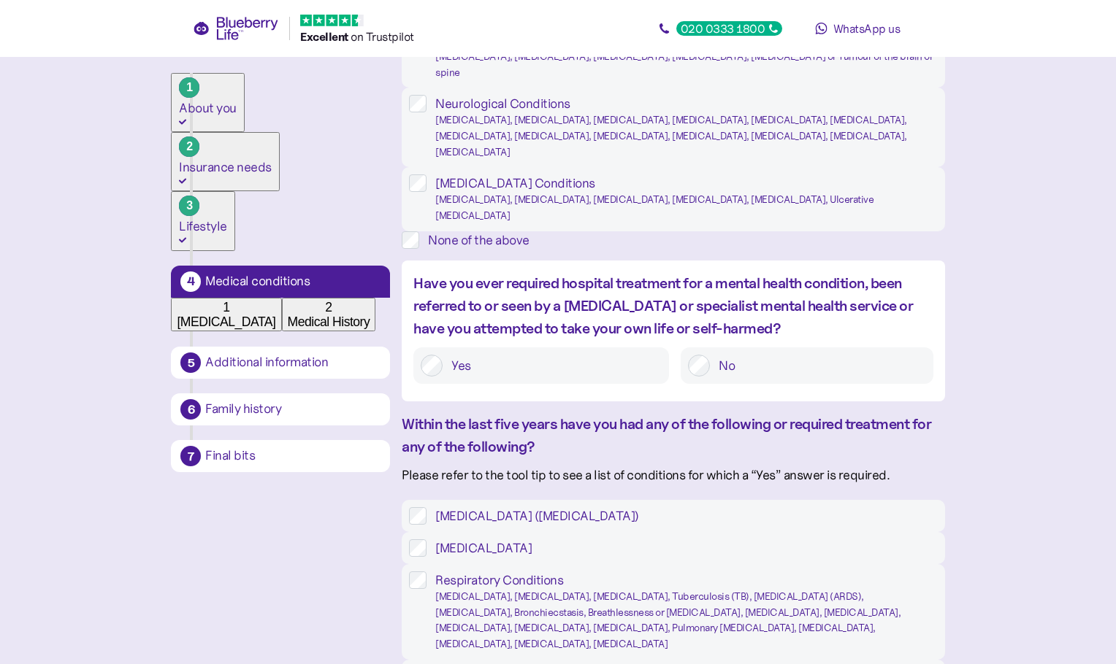
click at [721, 377] on label "No" at bounding box center [817, 366] width 215 height 22
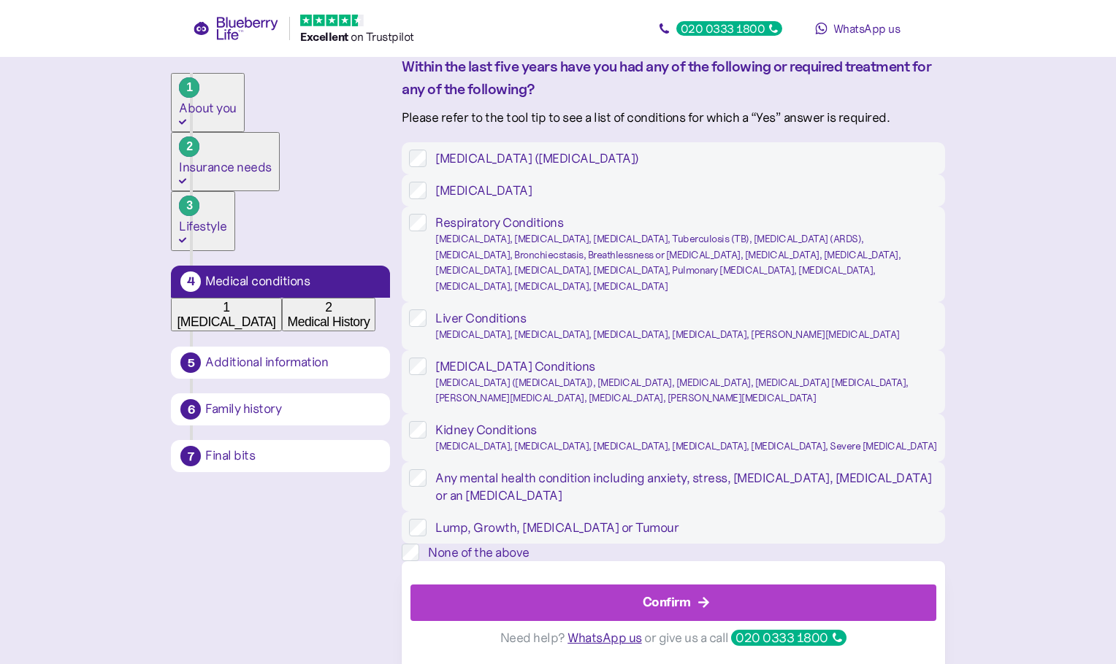
scroll to position [1022, 0]
click at [493, 199] on label "High Cholesterol" at bounding box center [681, 191] width 510 height 18
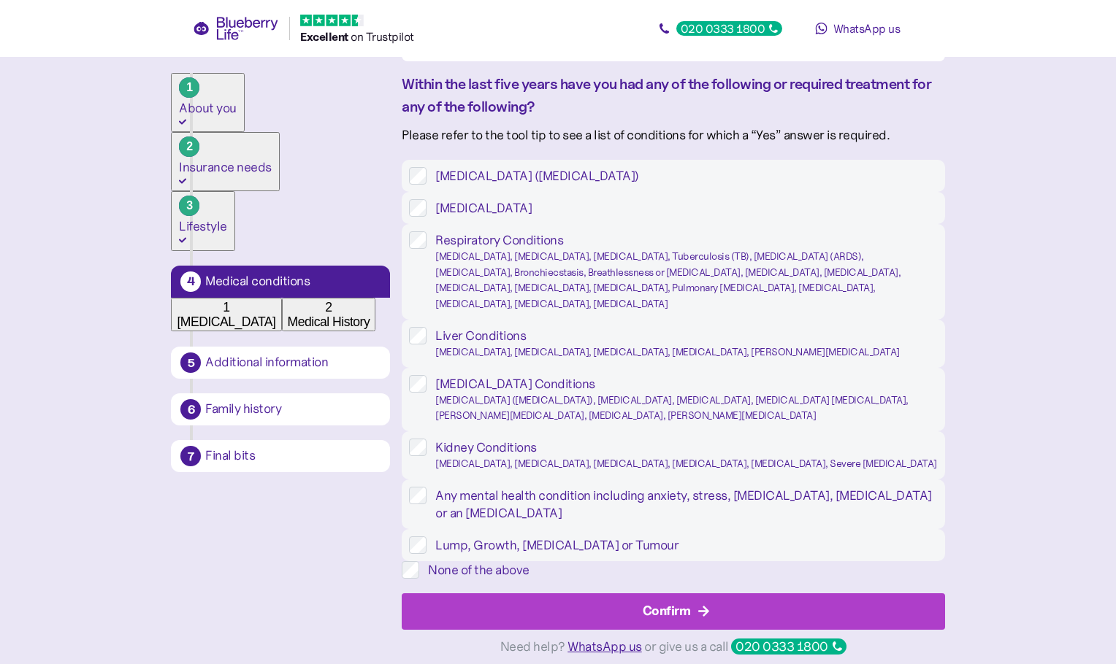
scroll to position [1243, 0]
click at [524, 530] on div "Hypertension (high blood pressure) High Cholesterol Respiratory Conditions Asth…" at bounding box center [673, 369] width 542 height 419
click at [688, 602] on div "Confirm" at bounding box center [666, 612] width 48 height 20
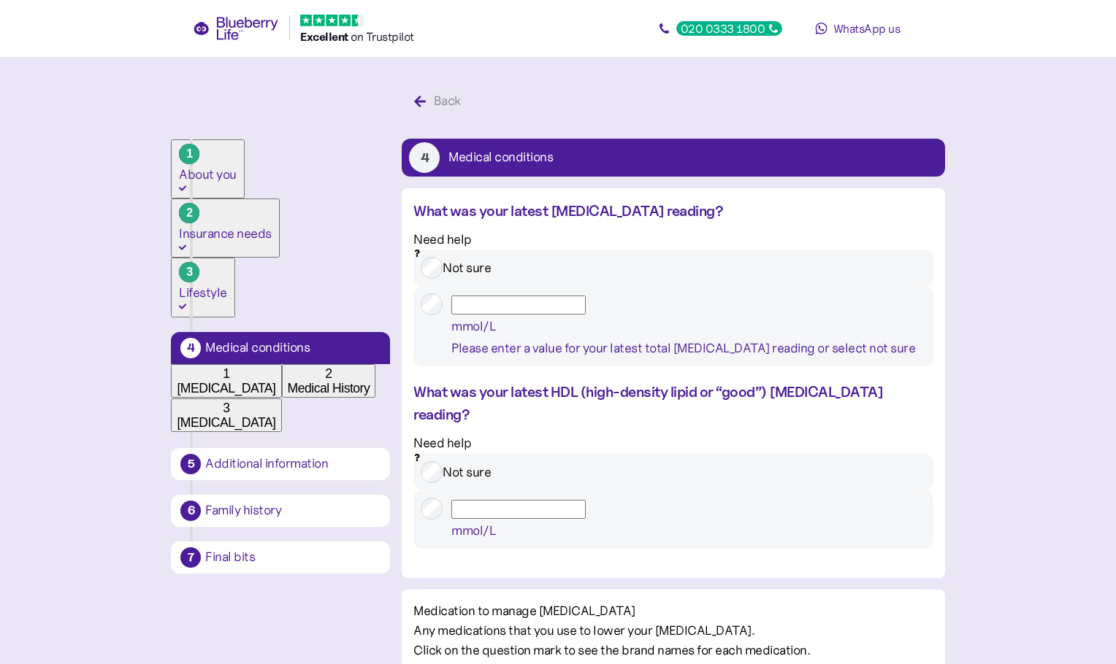
click at [585, 315] on input "mmol/L Please enter a value for your latest total cholesterol reading or select…" at bounding box center [518, 305] width 134 height 19
drag, startPoint x: 828, startPoint y: 314, endPoint x: 875, endPoint y: 310, distance: 47.6
click at [585, 312] on input "mmol/L Please enter a value for your latest total cholesterol reading or select…" at bounding box center [518, 305] width 134 height 19
click at [881, 315] on div "mmol/L" at bounding box center [688, 326] width 474 height 22
click at [510, 315] on input "mmol/L Please enter a value for your latest total cholesterol reading or select…" at bounding box center [518, 305] width 134 height 19
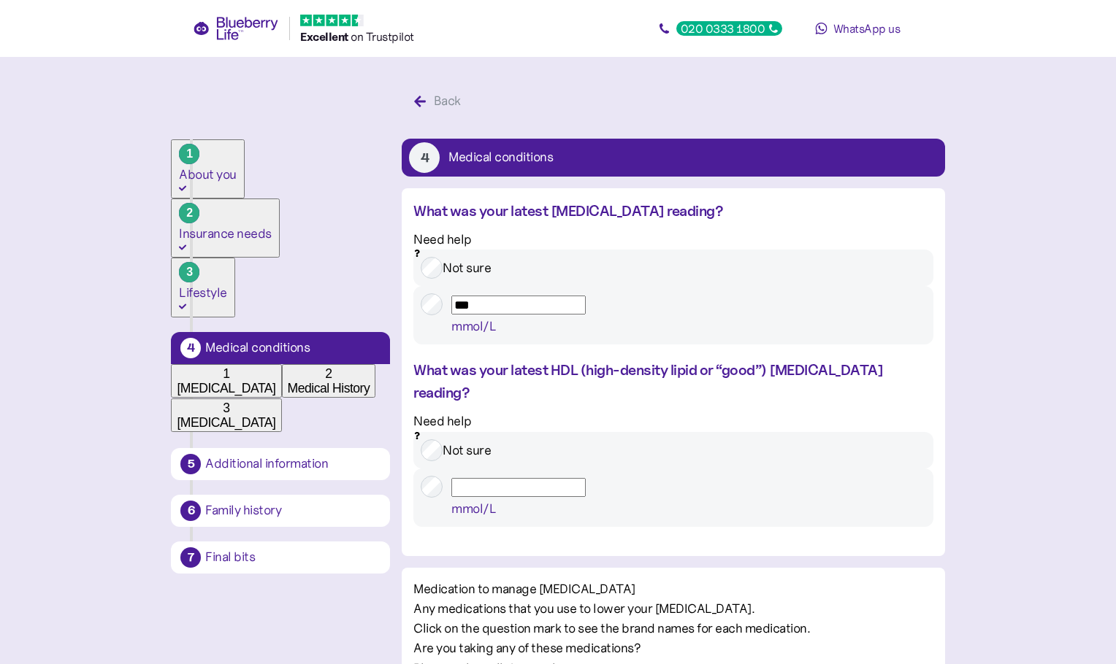
type input "***"
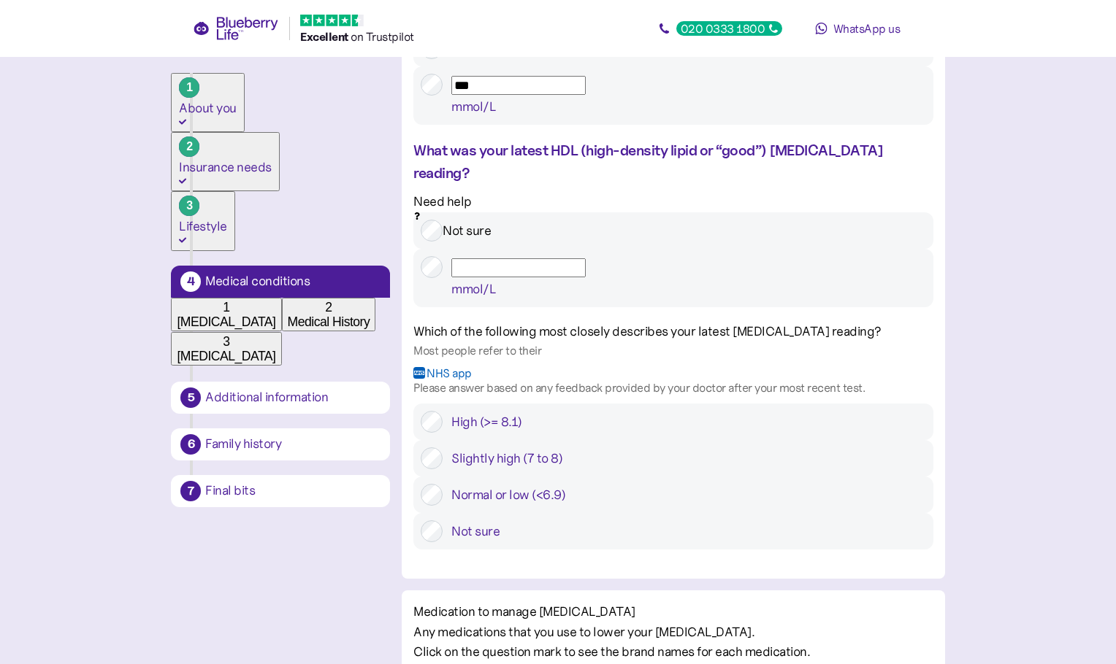
scroll to position [219, 0]
click at [518, 485] on label "Normal or low (<6.9)" at bounding box center [683, 496] width 483 height 22
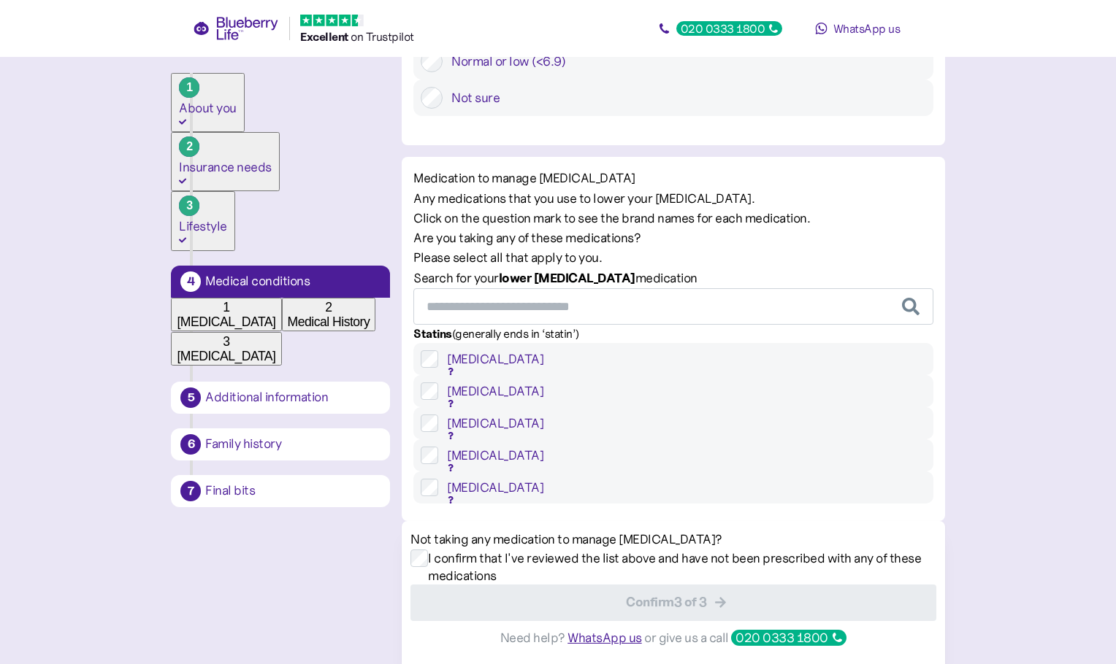
scroll to position [730, 0]
click at [502, 350] on div "Atorvastatin" at bounding box center [686, 359] width 478 height 18
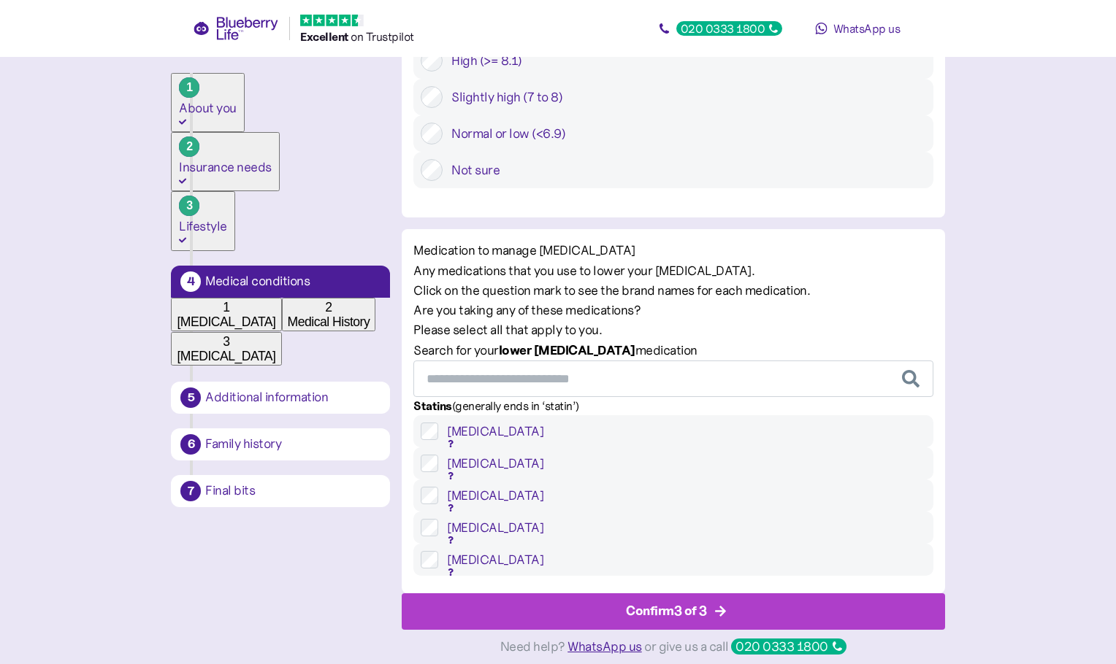
click at [723, 606] on icon "button" at bounding box center [720, 611] width 11 height 11
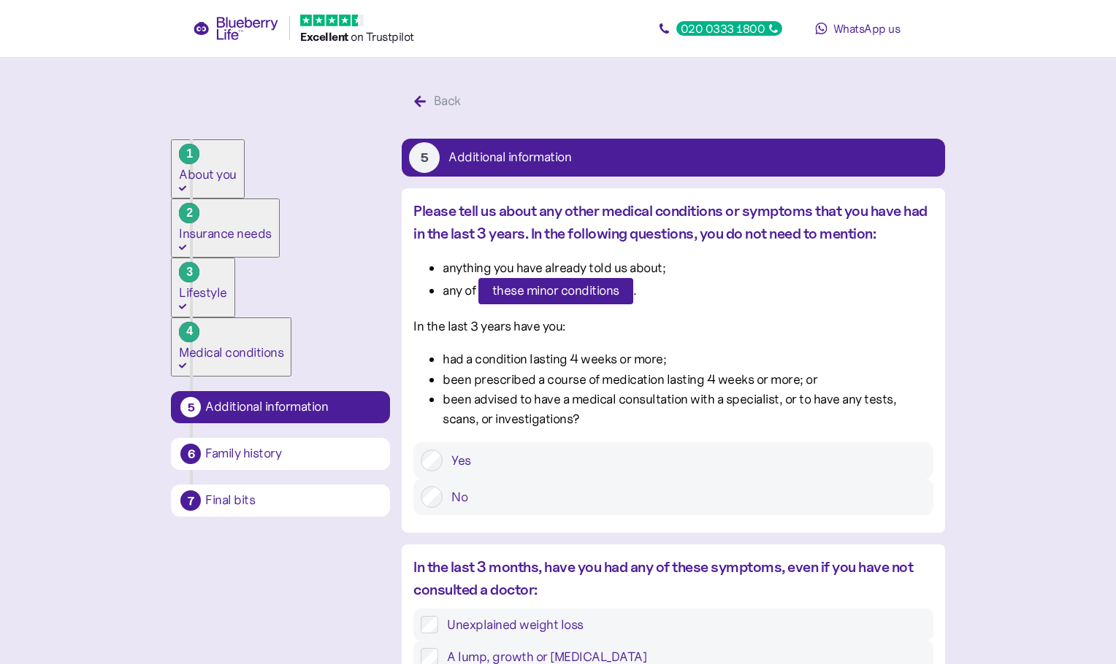
click at [738, 496] on label "No" at bounding box center [683, 497] width 483 height 22
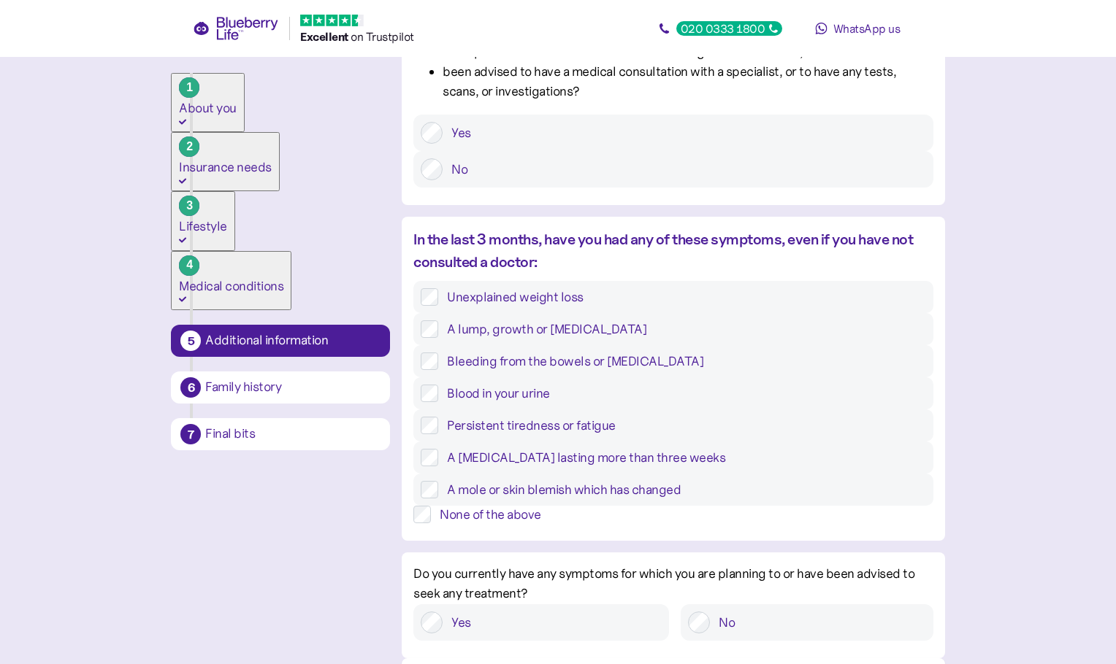
scroll to position [365, 0]
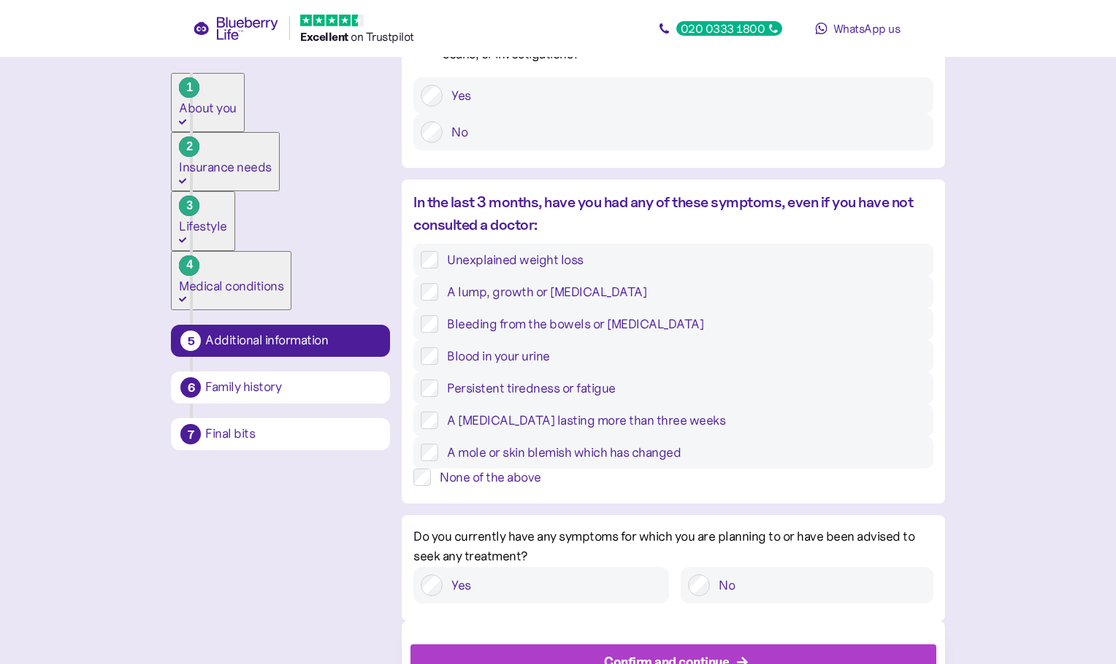
click at [568, 486] on div "None of the above" at bounding box center [672, 478] width 519 height 18
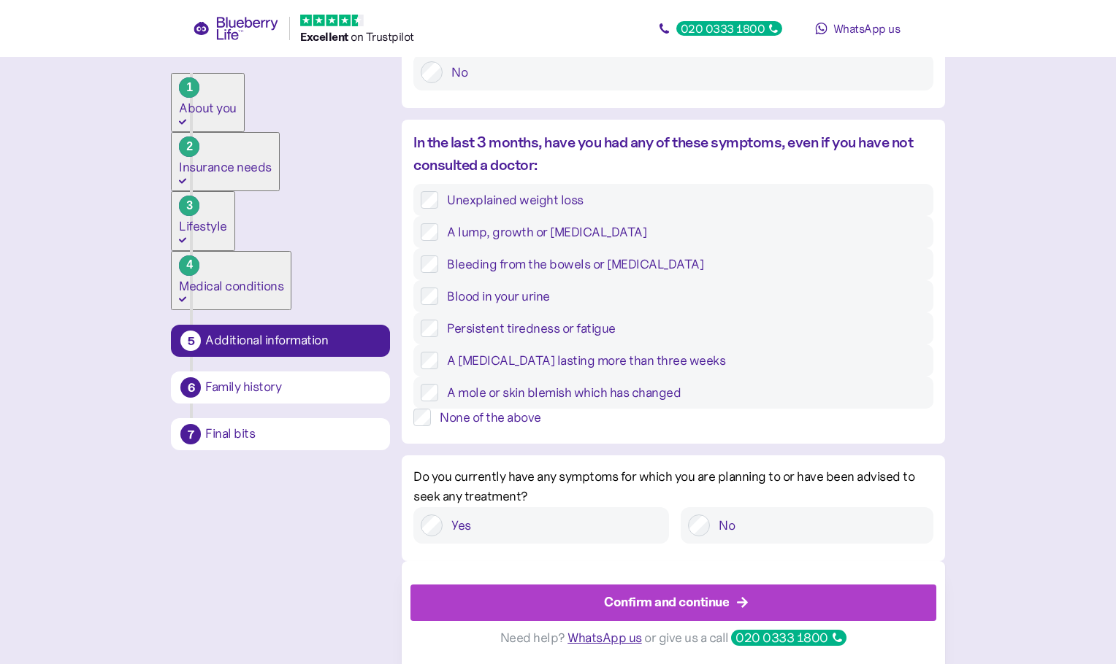
scroll to position [537, 0]
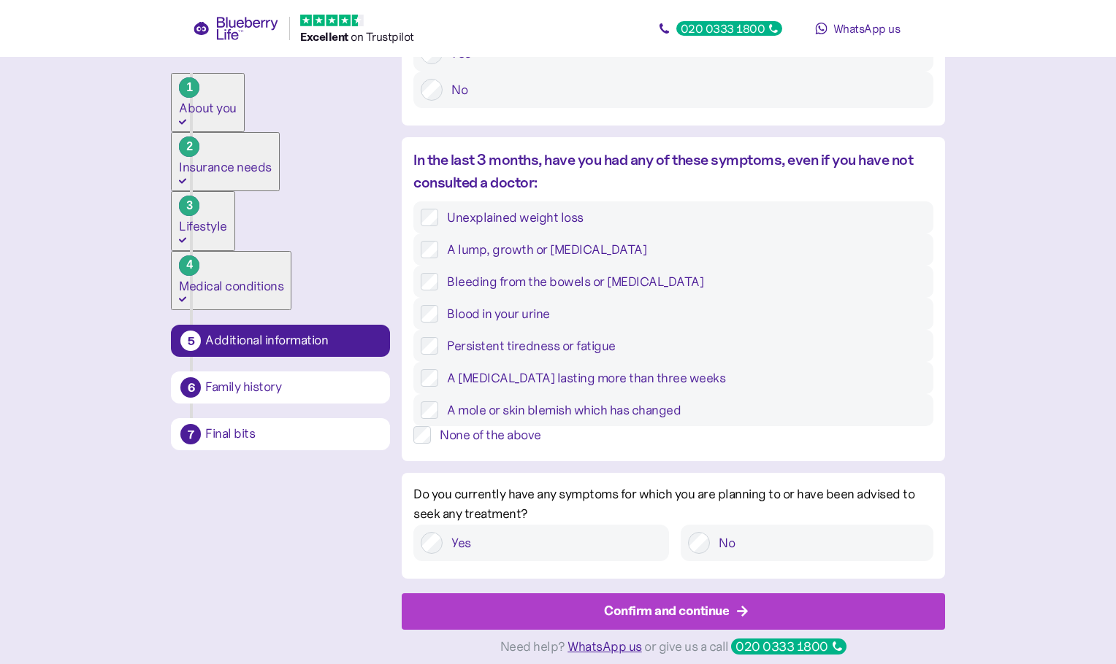
click at [701, 602] on div "Confirm and continue" at bounding box center [666, 612] width 125 height 20
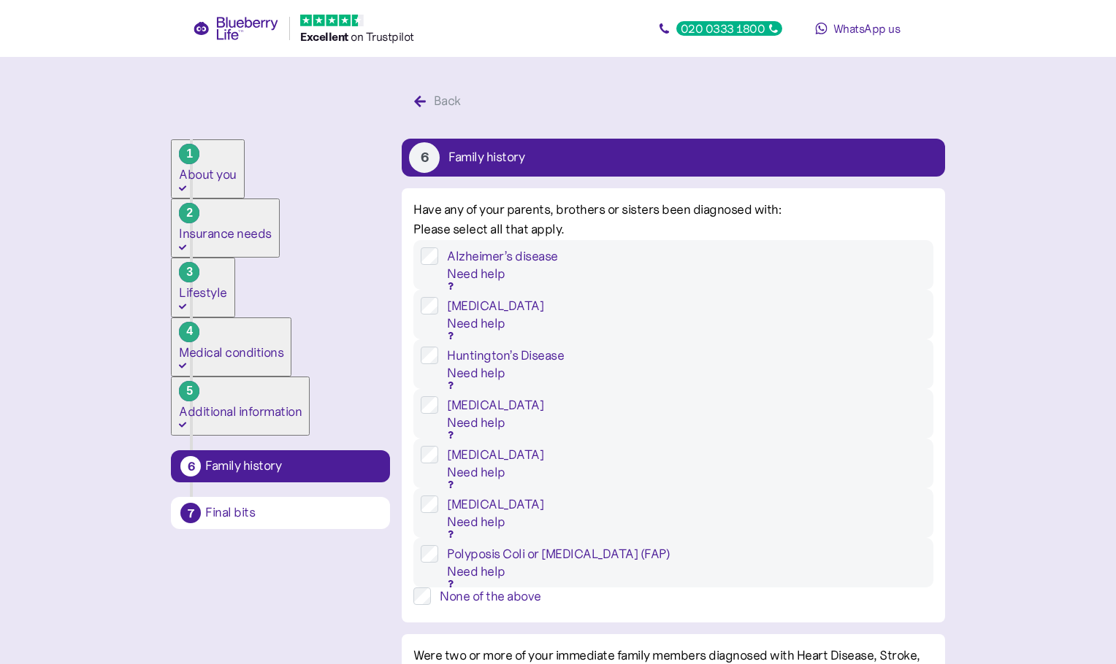
click at [480, 588] on div "None of the above" at bounding box center [685, 597] width 493 height 18
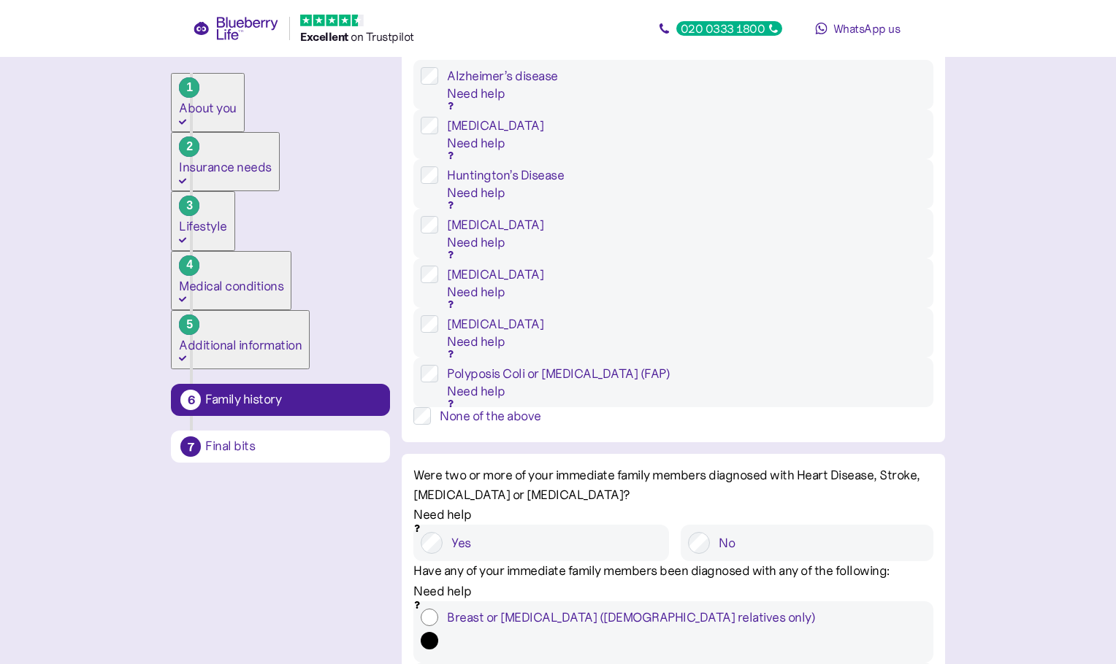
scroll to position [340, 0]
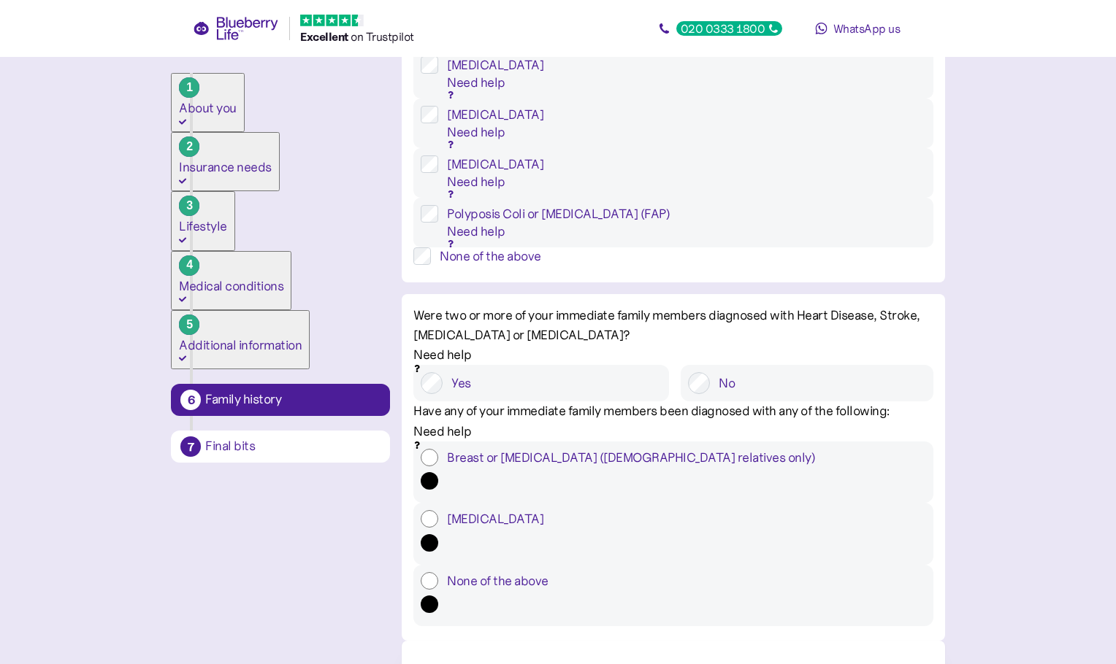
click at [471, 572] on label "None of the above" at bounding box center [681, 581] width 487 height 18
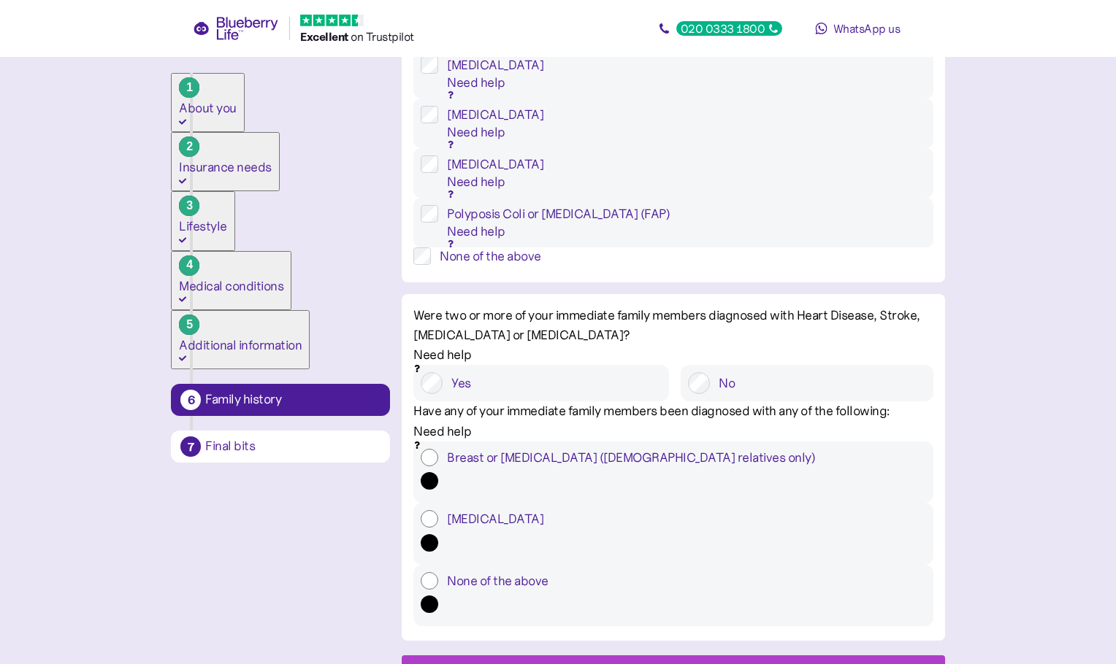
click at [642, 664] on div "Confirm and continue" at bounding box center [666, 674] width 125 height 20
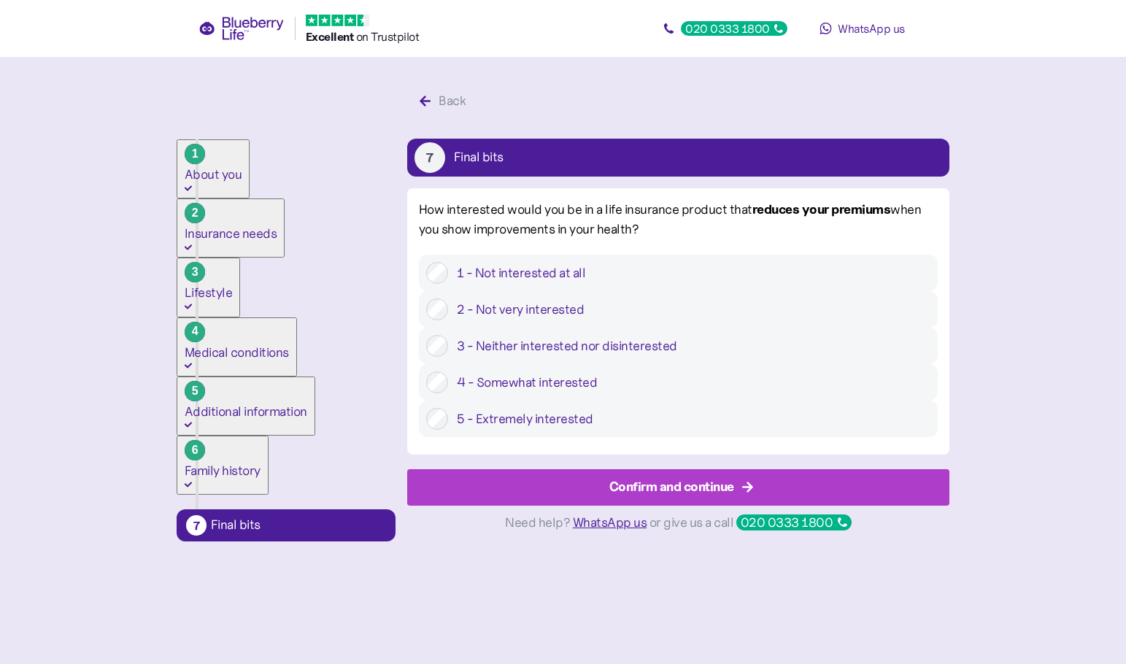
click at [618, 272] on label "1 - Not interested at all" at bounding box center [689, 273] width 483 height 22
click at [715, 497] on div "Confirm and continue" at bounding box center [672, 487] width 125 height 20
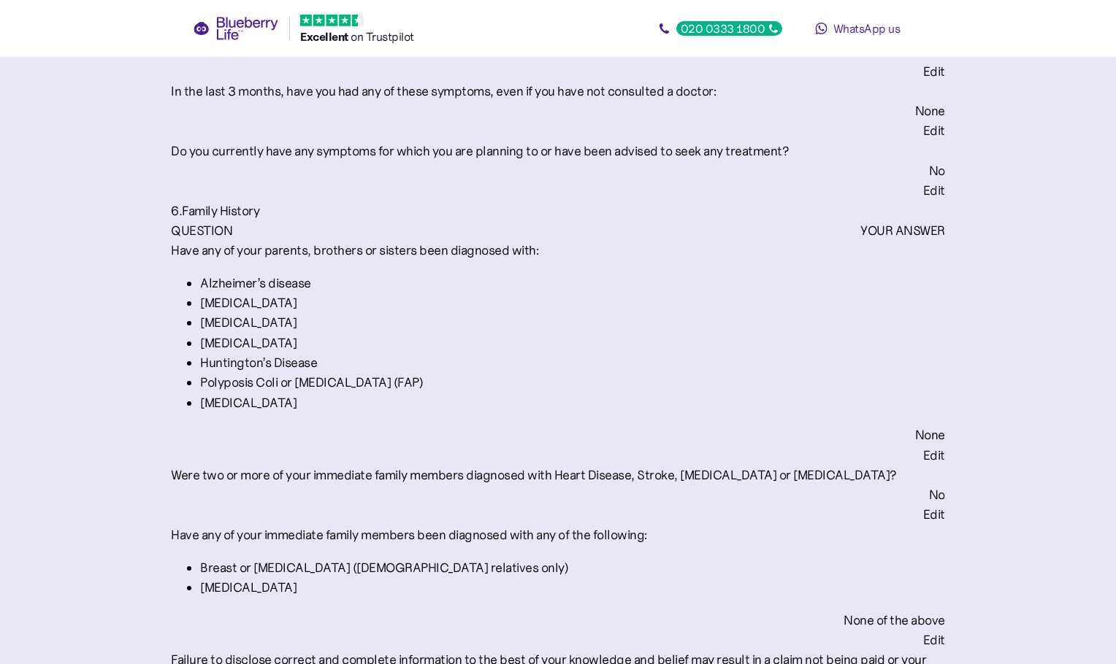
scroll to position [3244, 0]
